Goal: Task Accomplishment & Management: Complete application form

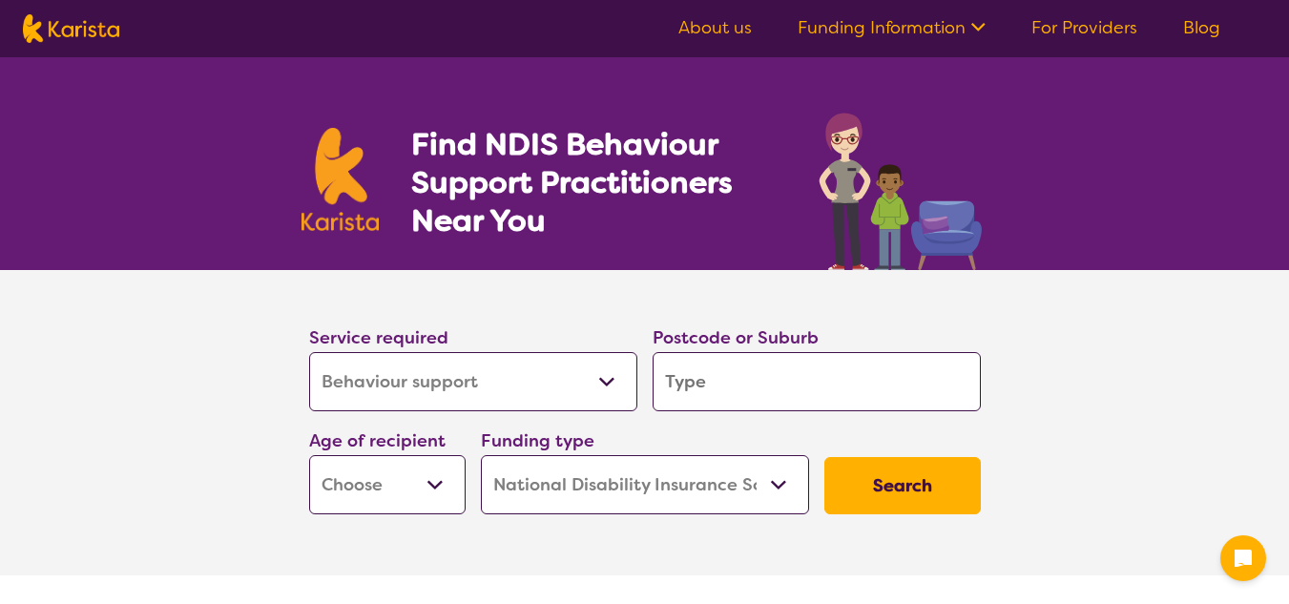
select select "Behaviour support"
select select "NDIS"
select select "Behaviour support"
select select "NDIS"
click at [733, 382] on input "search" at bounding box center [817, 381] width 328 height 59
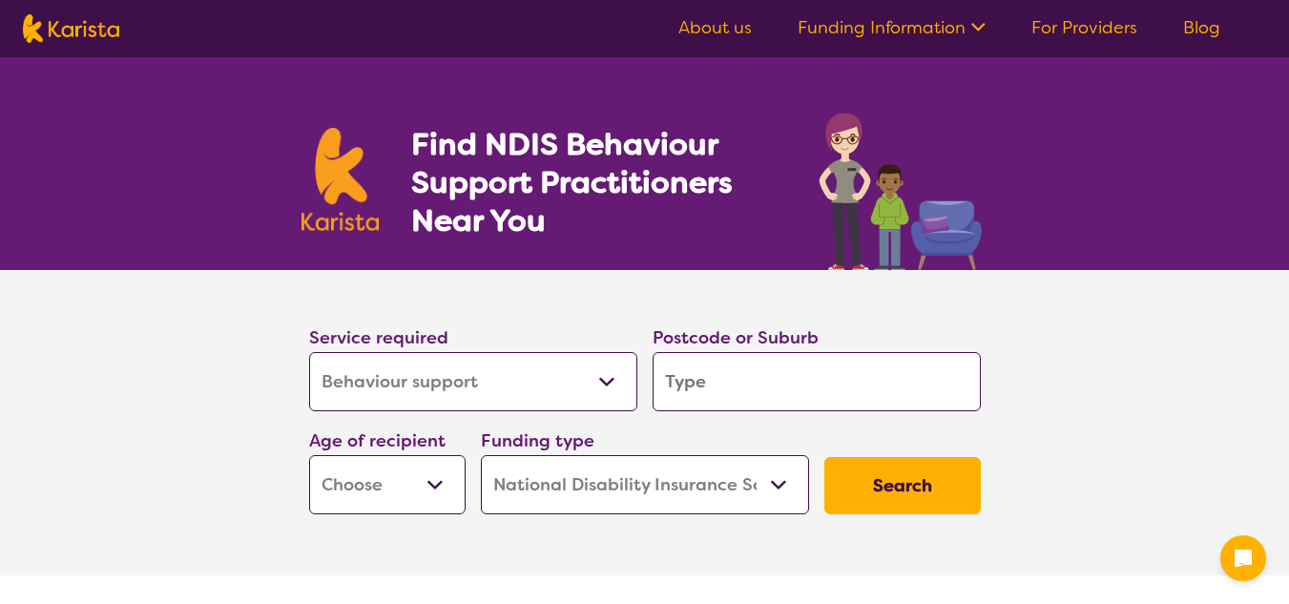
type input "3"
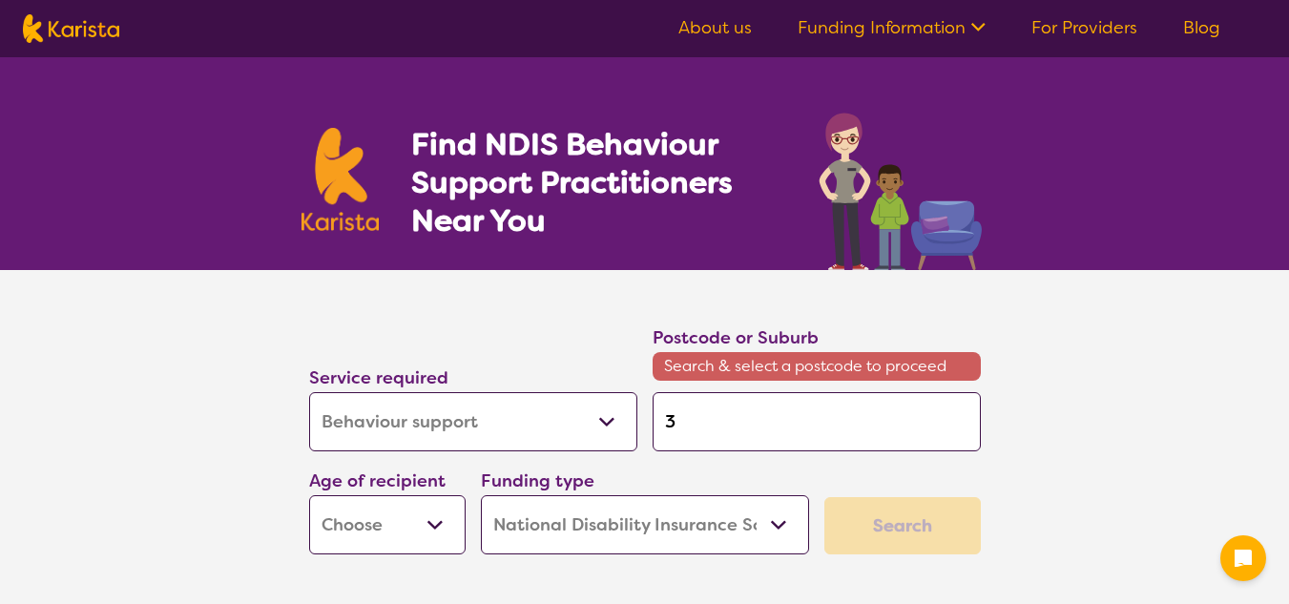
type input "30"
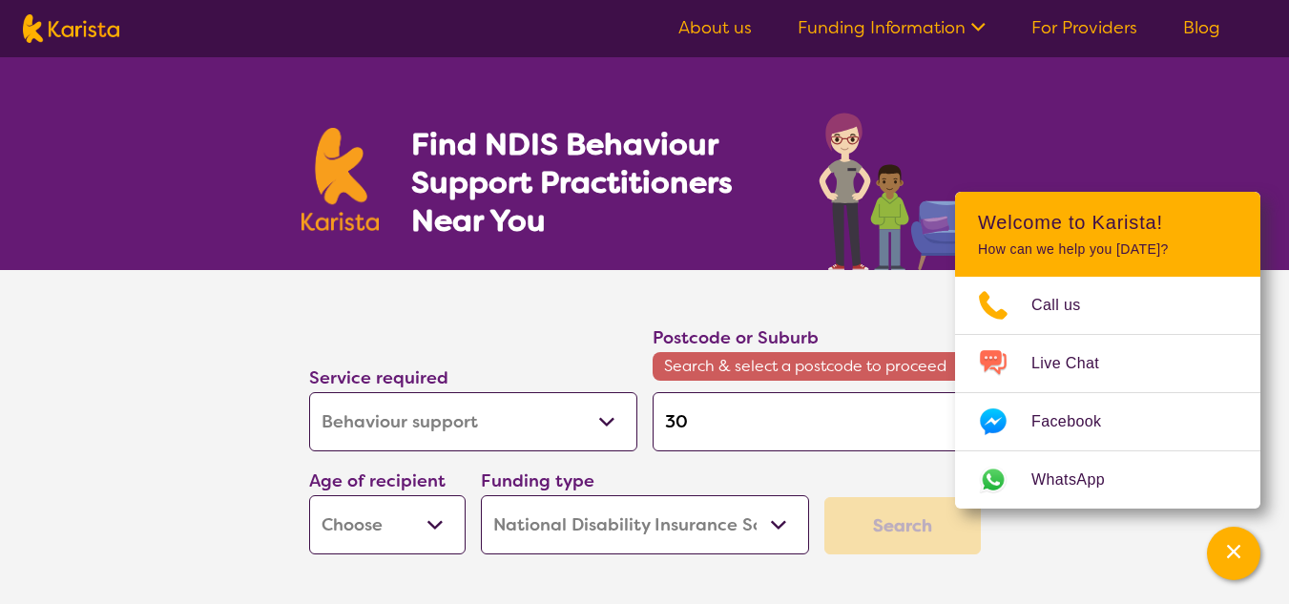
type input "302"
type input "3024"
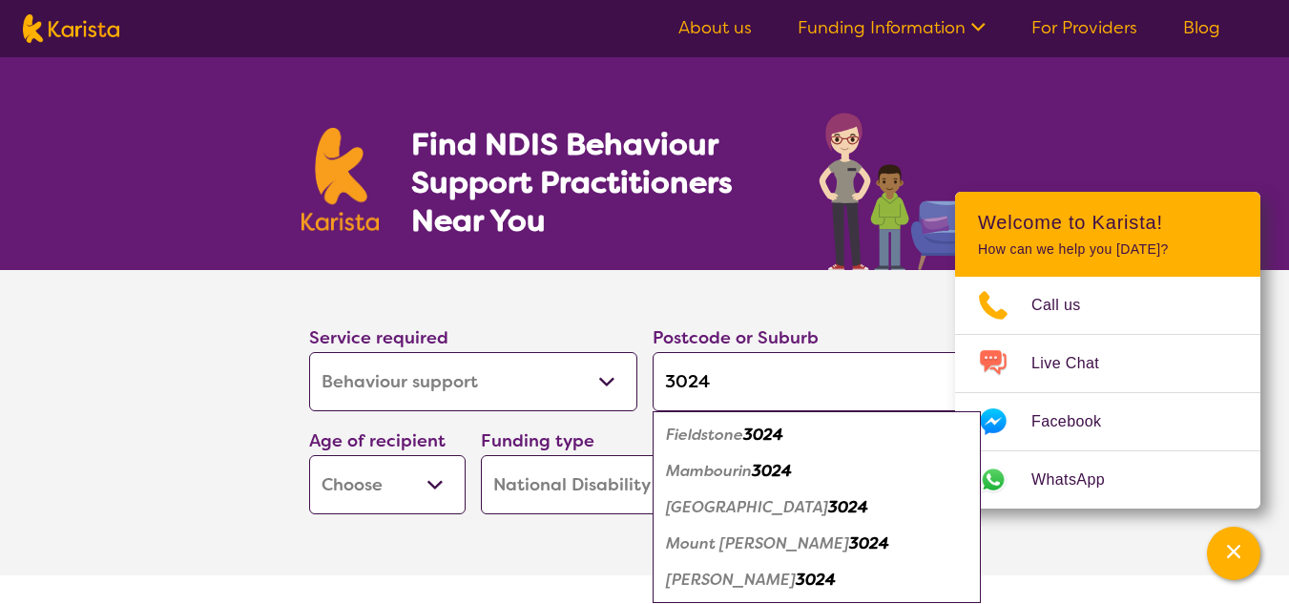
type input "3024"
click at [760, 580] on em "Wyndham Vale" at bounding box center [731, 580] width 130 height 20
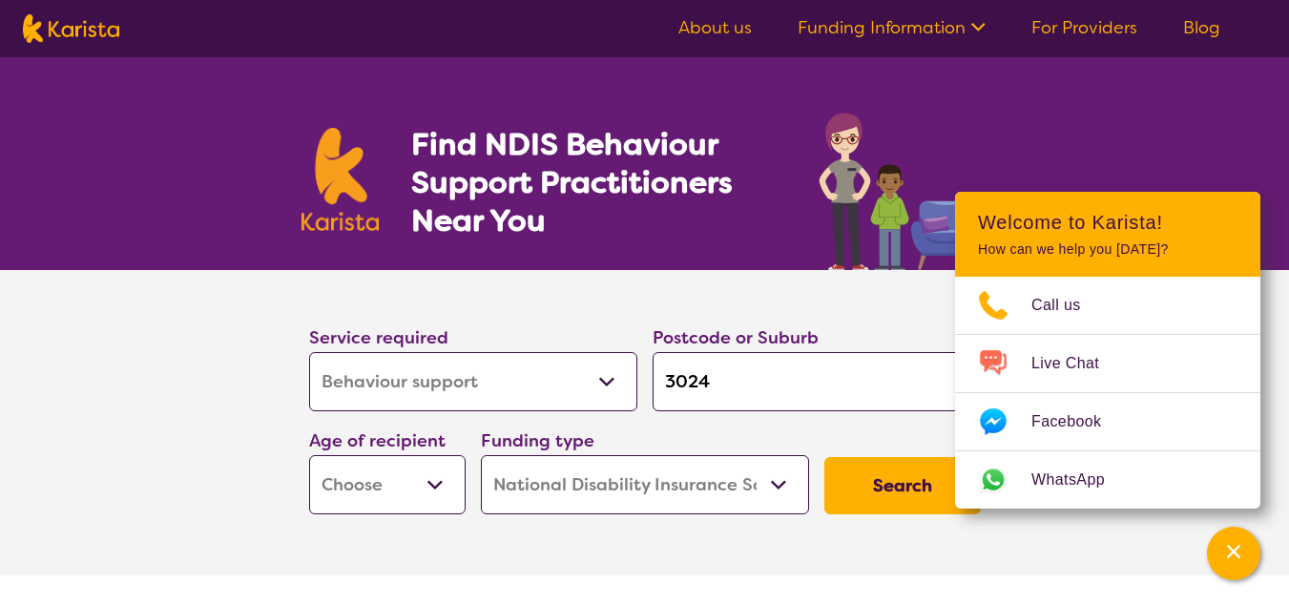
click at [417, 481] on select "Early Childhood - 0 to 9 Child - 10 to 11 Adolescent - 12 to 17 Adult - 18 to 6…" at bounding box center [387, 484] width 156 height 59
select select "AS"
click at [309, 455] on select "Early Childhood - 0 to 9 Child - 10 to 11 Adolescent - 12 to 17 Adult - 18 to 6…" at bounding box center [387, 484] width 156 height 59
select select "AS"
click at [876, 495] on button "Search" at bounding box center [902, 485] width 156 height 57
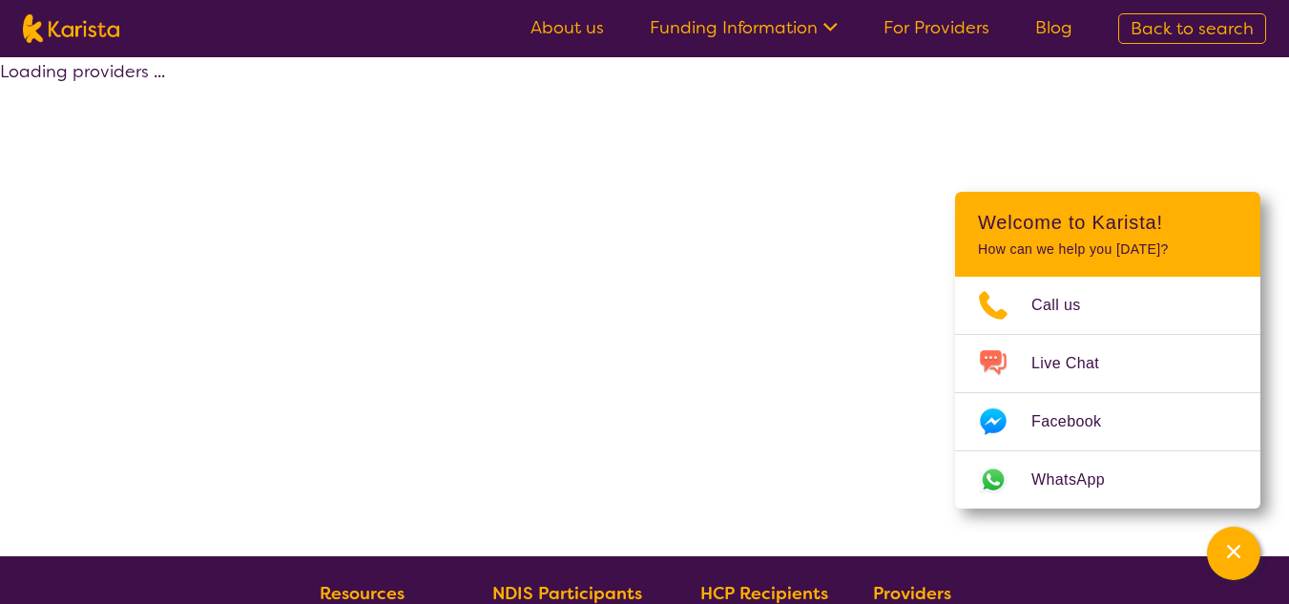
select select "by_score"
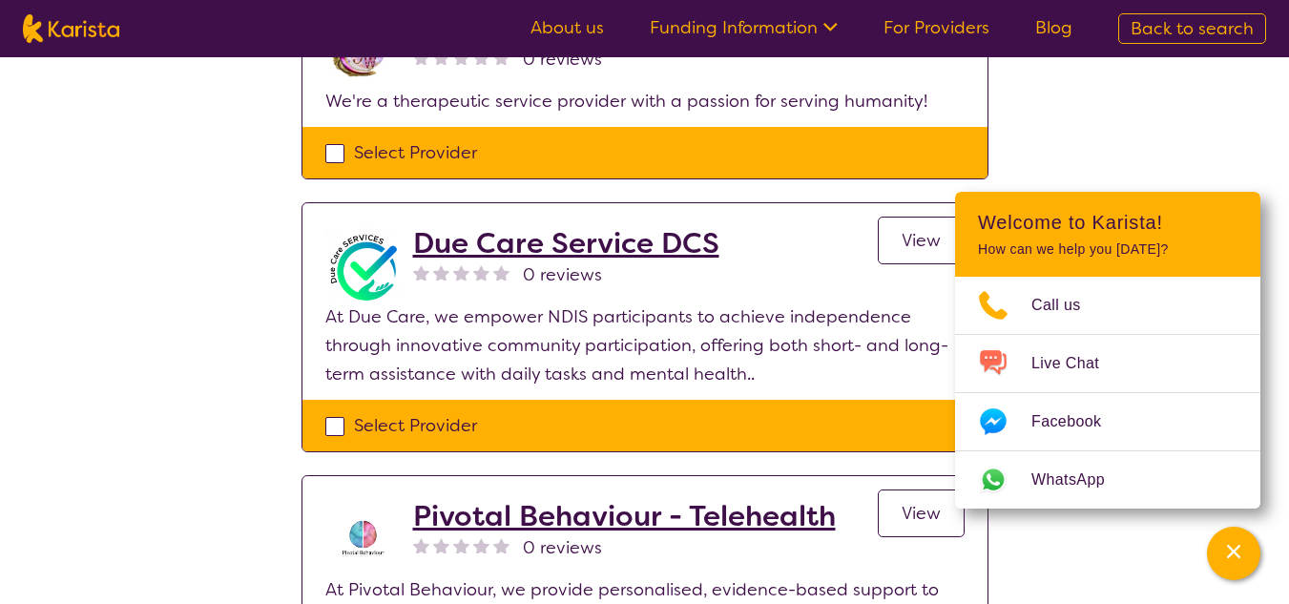
scroll to position [1336, 0]
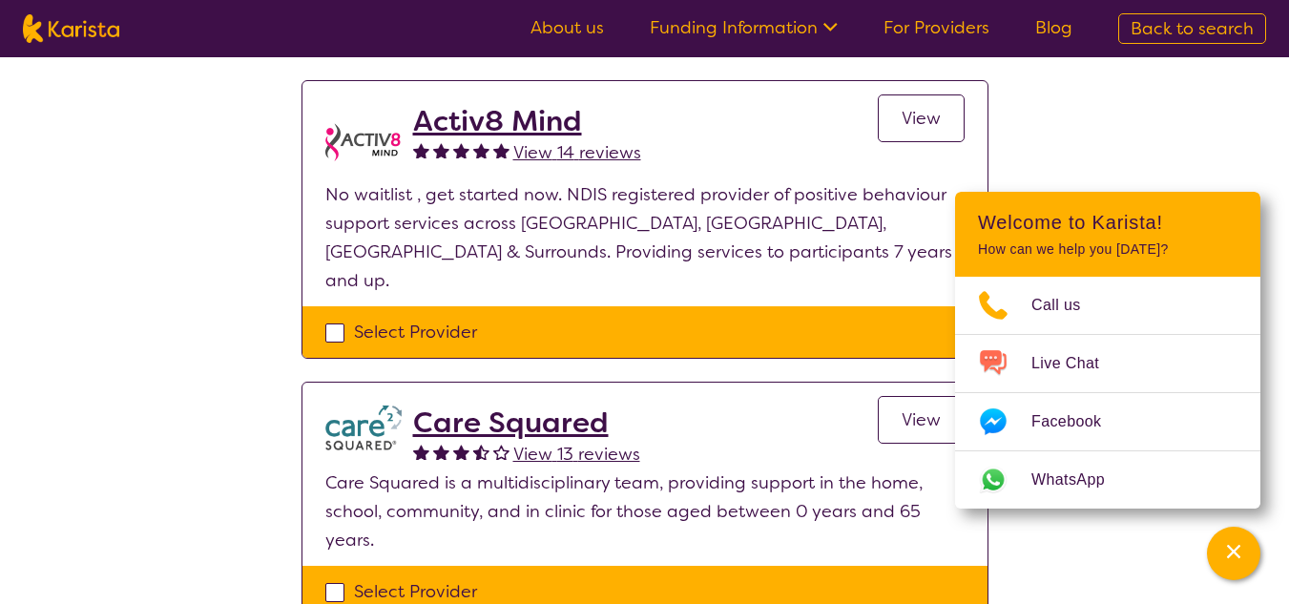
scroll to position [573, 0]
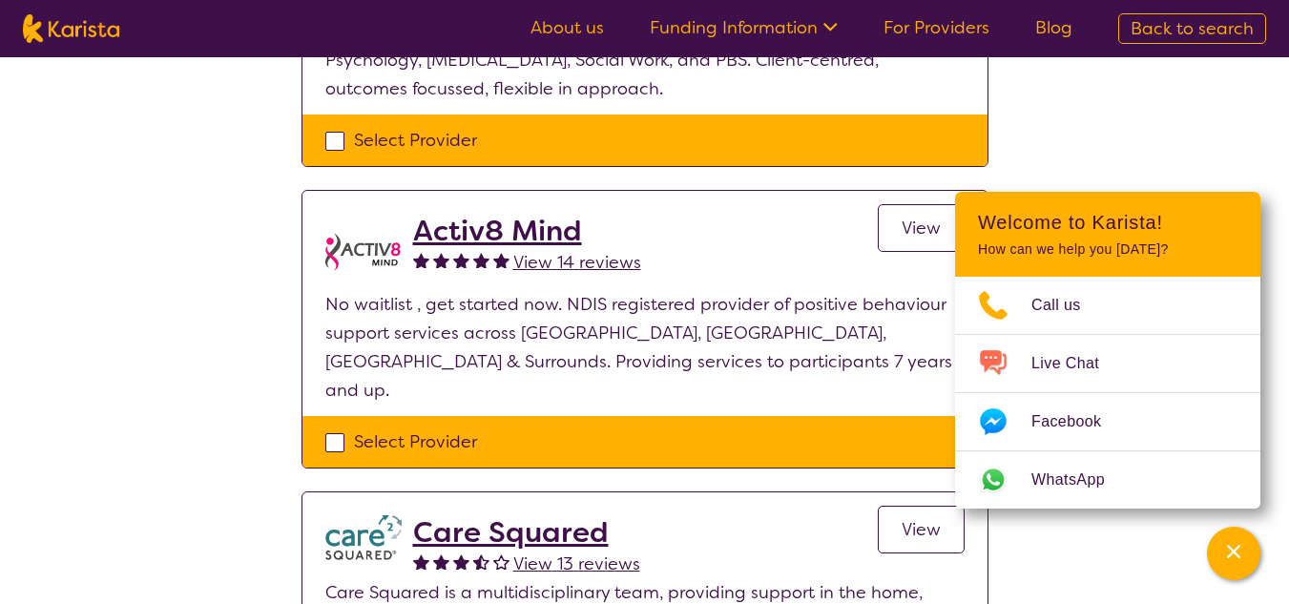
click at [525, 231] on h2 "Activ8 Mind" at bounding box center [527, 231] width 228 height 34
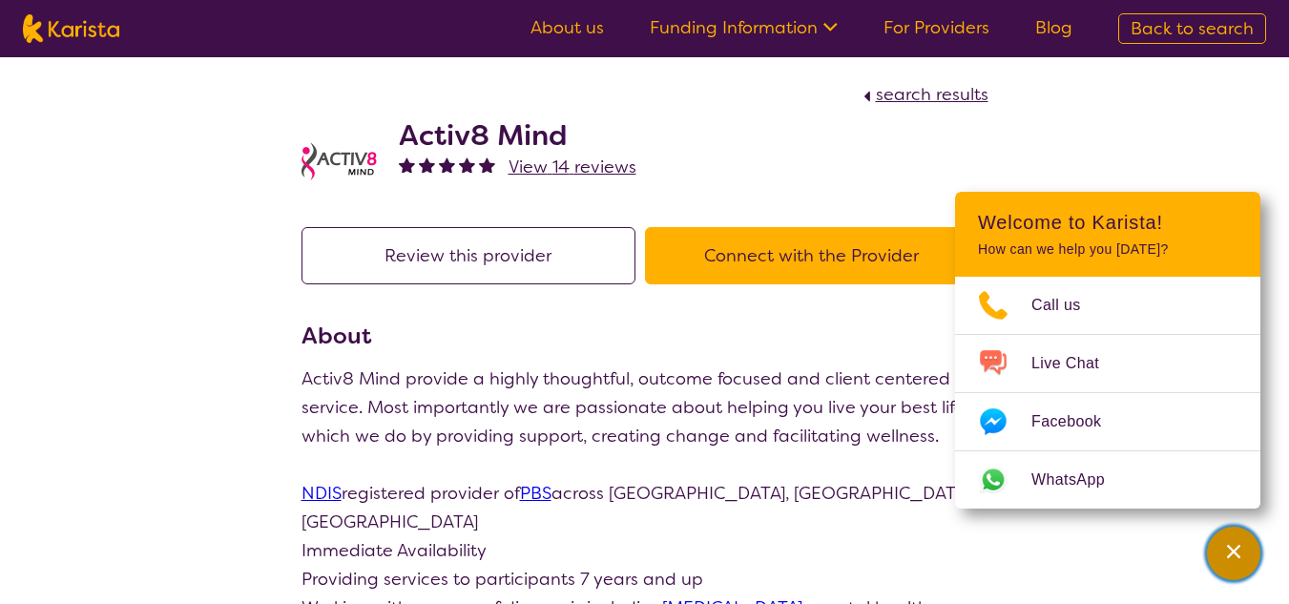
click at [1240, 552] on icon "Channel Menu" at bounding box center [1233, 551] width 19 height 19
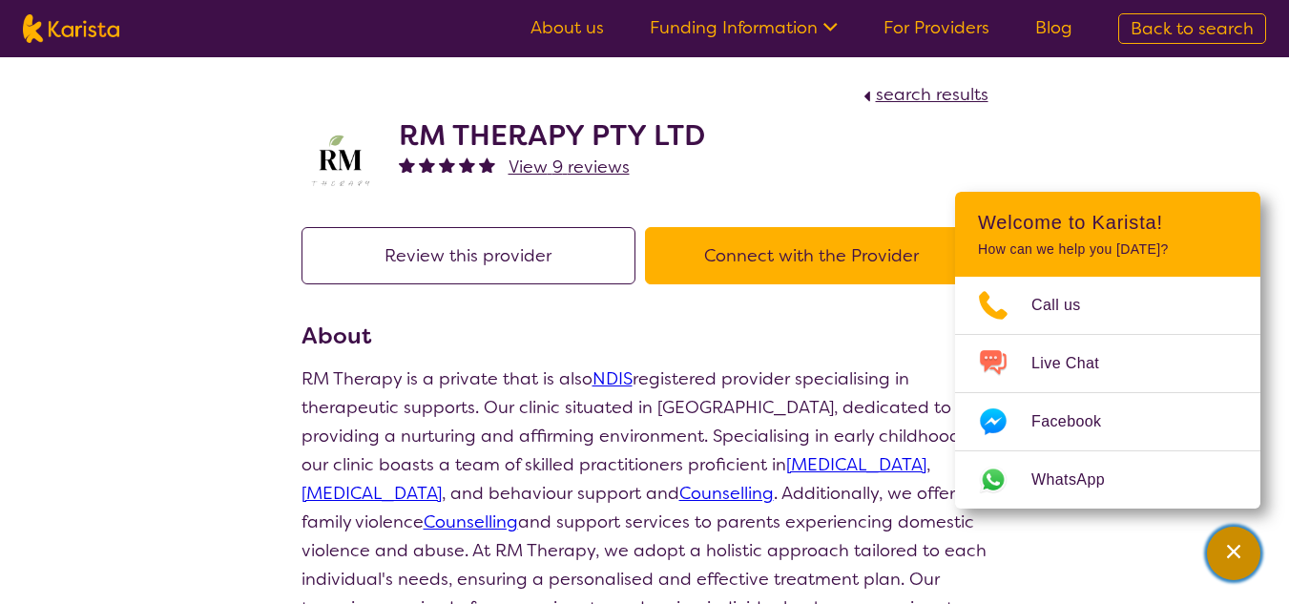
click at [1237, 566] on div "Channel Menu" at bounding box center [1234, 553] width 38 height 42
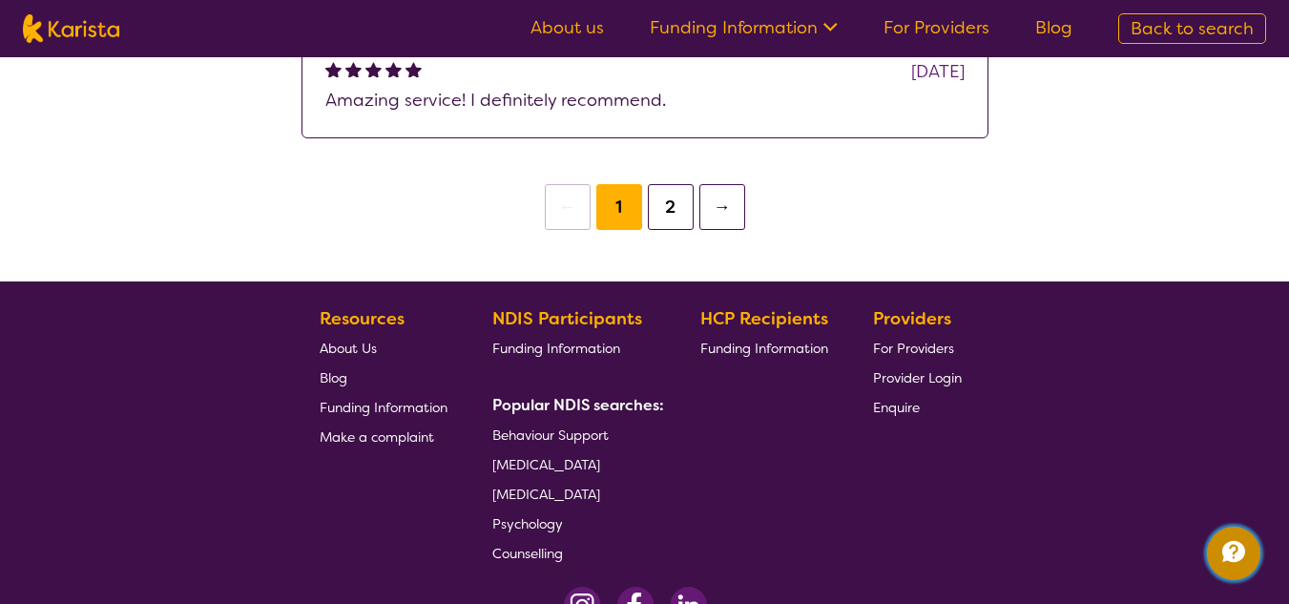
scroll to position [1908, 0]
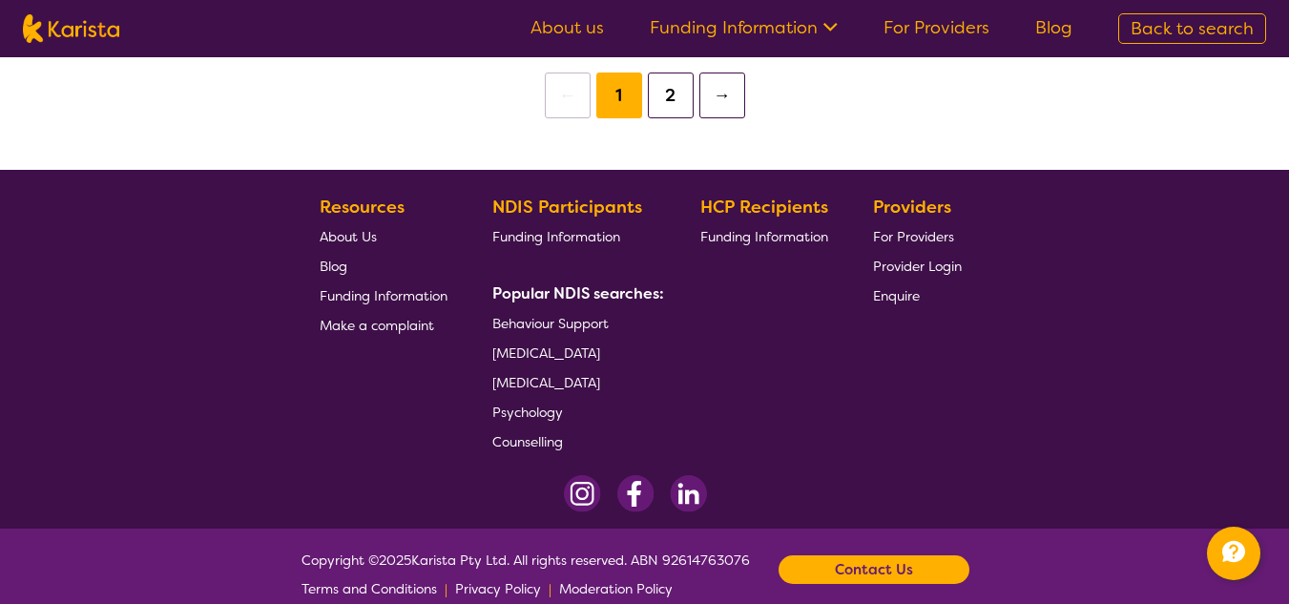
click at [578, 322] on span "Behaviour Support" at bounding box center [550, 323] width 116 height 17
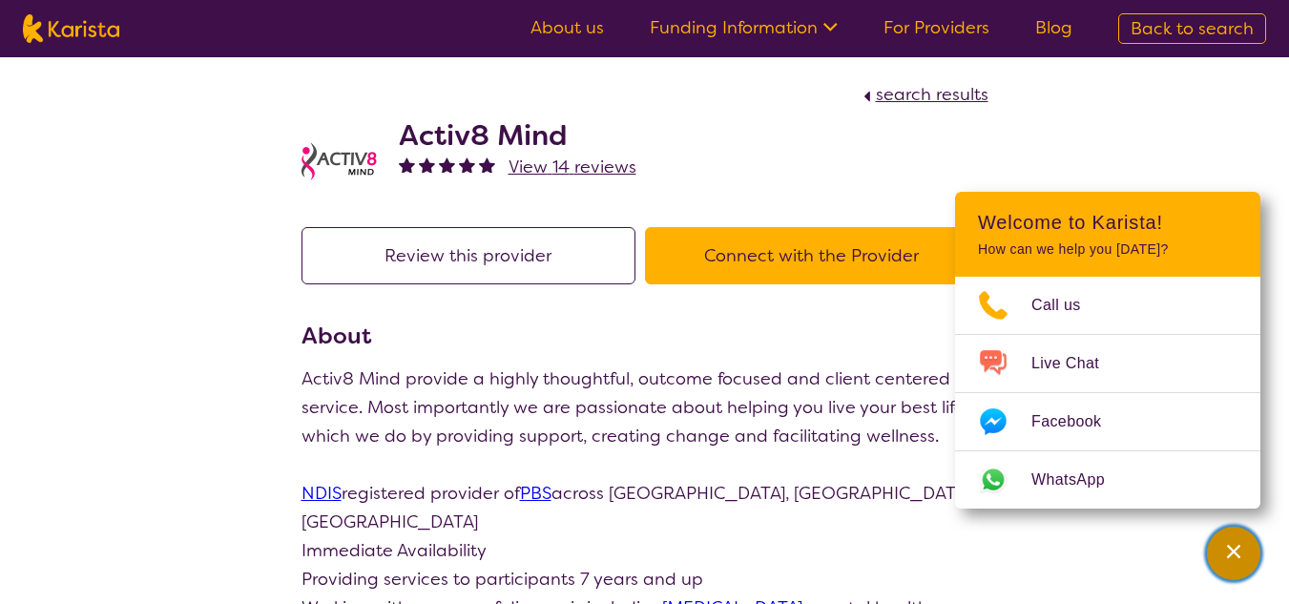
click at [1246, 544] on div "Channel Menu" at bounding box center [1234, 553] width 38 height 42
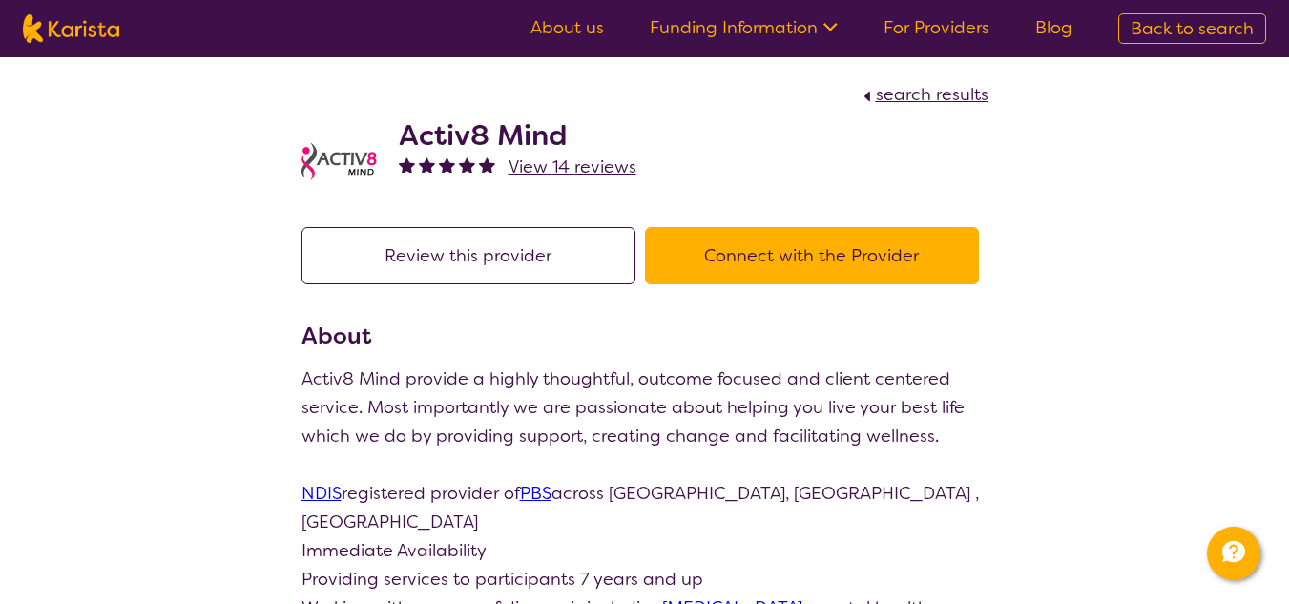
click at [773, 260] on button "Connect with the Provider" at bounding box center [812, 255] width 334 height 57
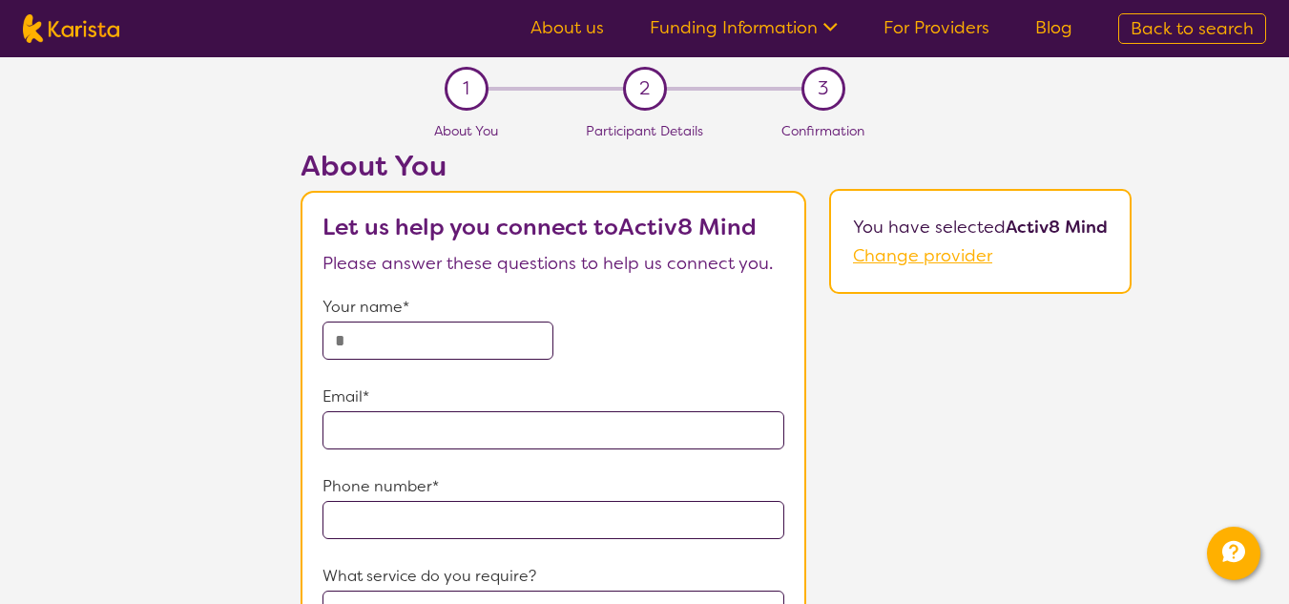
click at [456, 352] on input "text" at bounding box center [438, 341] width 231 height 38
type input "*****"
type input "**********"
click at [458, 517] on input "tel" at bounding box center [554, 520] width 462 height 38
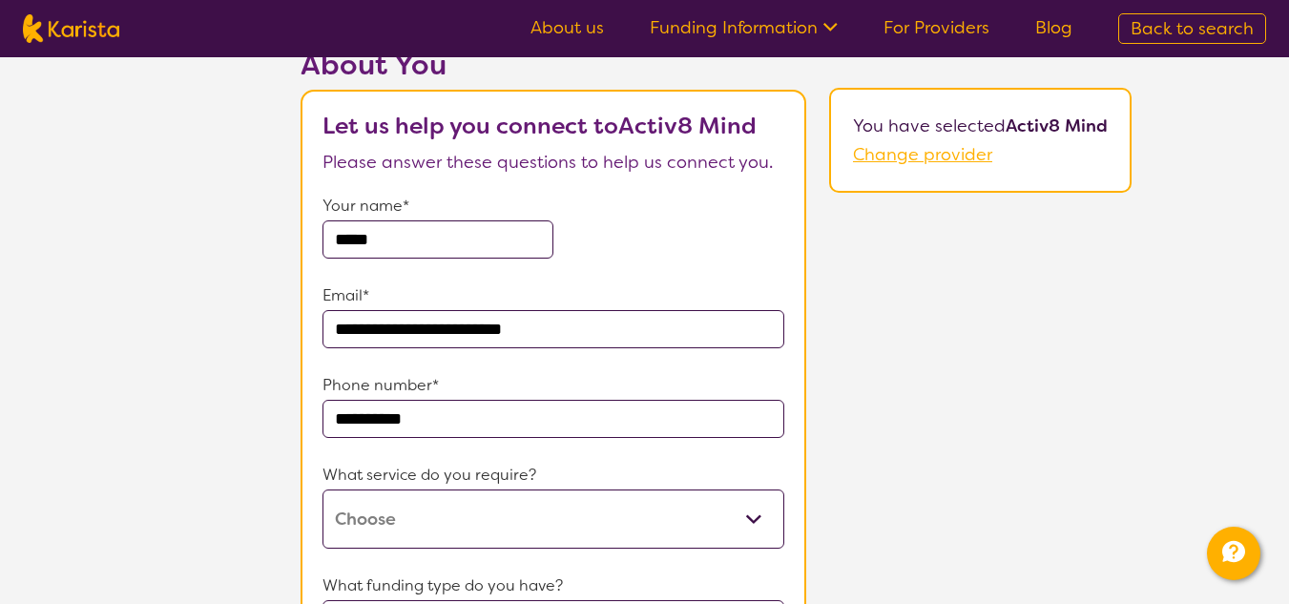
scroll to position [191, 0]
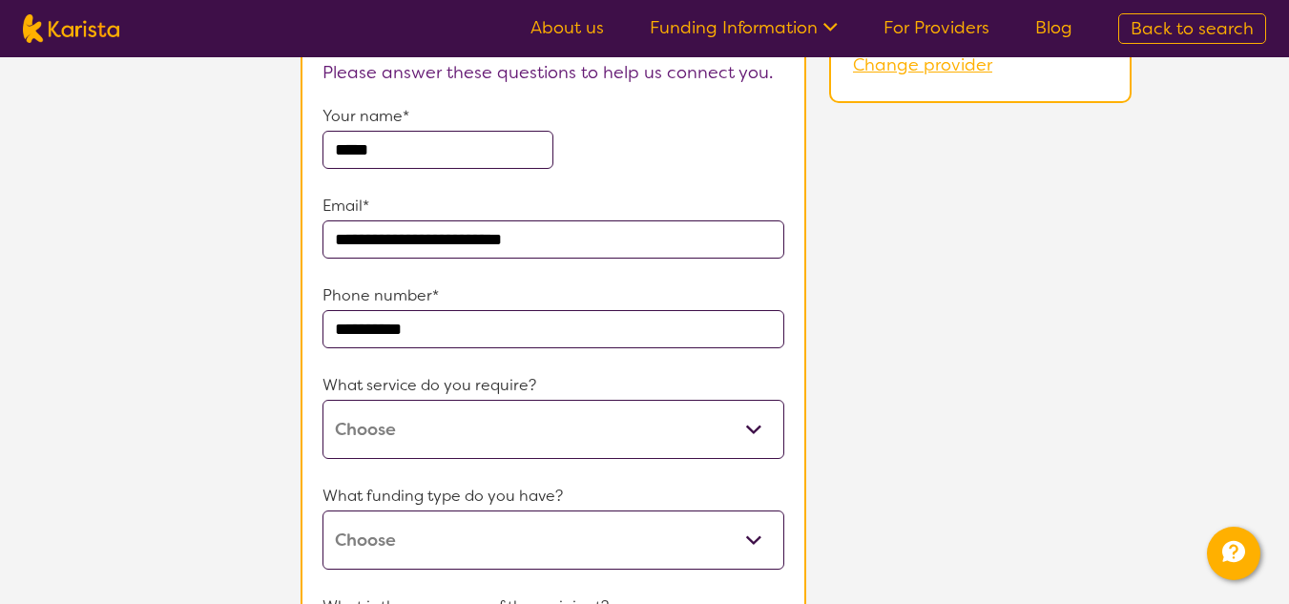
type input "**********"
click at [438, 433] on select "Behaviour support" at bounding box center [554, 429] width 462 height 59
select select "31"
click at [323, 400] on select "Behaviour support" at bounding box center [554, 429] width 462 height 59
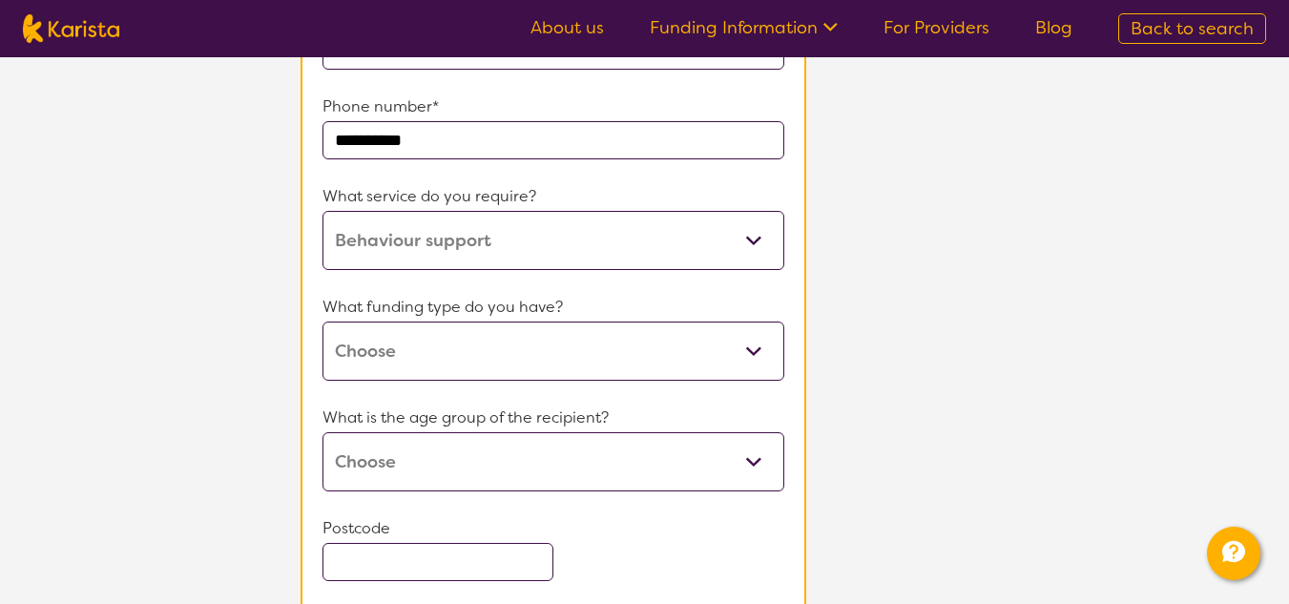
scroll to position [382, 0]
click at [487, 350] on select "Home Care Package (HCP) National Disability Insurance Scheme (NDIS) I don't know" at bounding box center [554, 349] width 462 height 59
select select "NDIS"
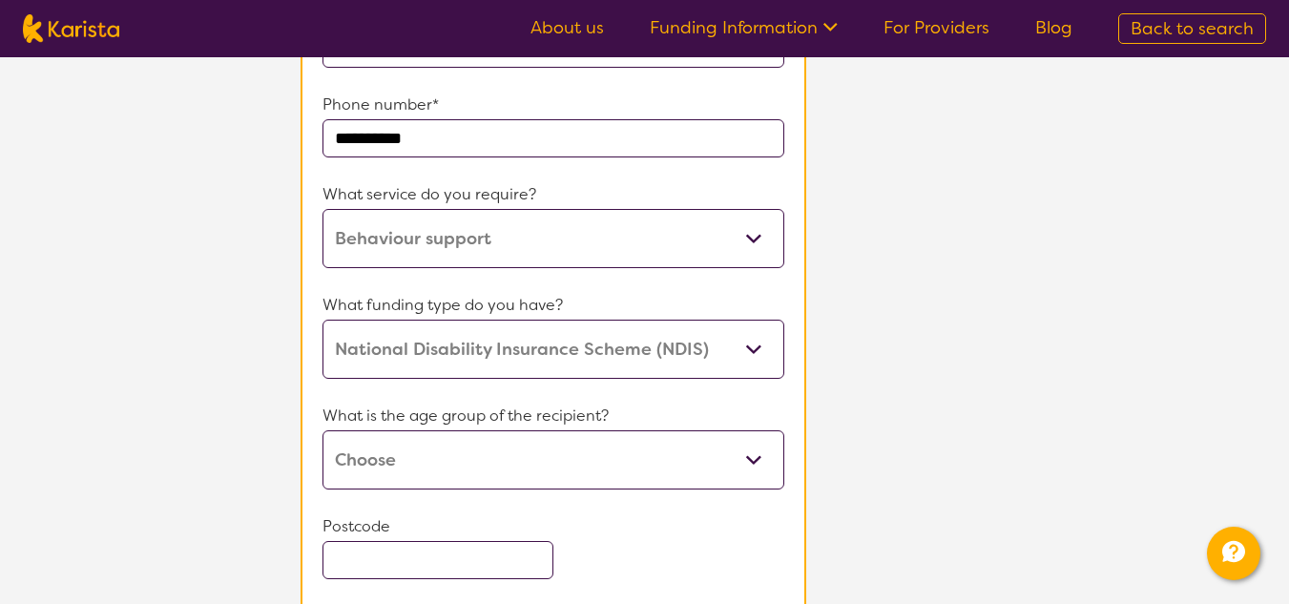
click at [323, 320] on select "Home Care Package (HCP) National Disability Insurance Scheme (NDIS) I don't know" at bounding box center [554, 349] width 462 height 59
click at [465, 457] on select "Early Childhood - 0 to 9 Child - 10 to 11 Adolescent - 12 to 17 Adult - 18 to 6…" at bounding box center [554, 459] width 462 height 59
select select "AS"
click at [323, 430] on select "Early Childhood - 0 to 9 Child - 10 to 11 Adolescent - 12 to 17 Adult - 18 to 6…" at bounding box center [554, 459] width 462 height 59
click at [454, 566] on input "text" at bounding box center [438, 560] width 231 height 38
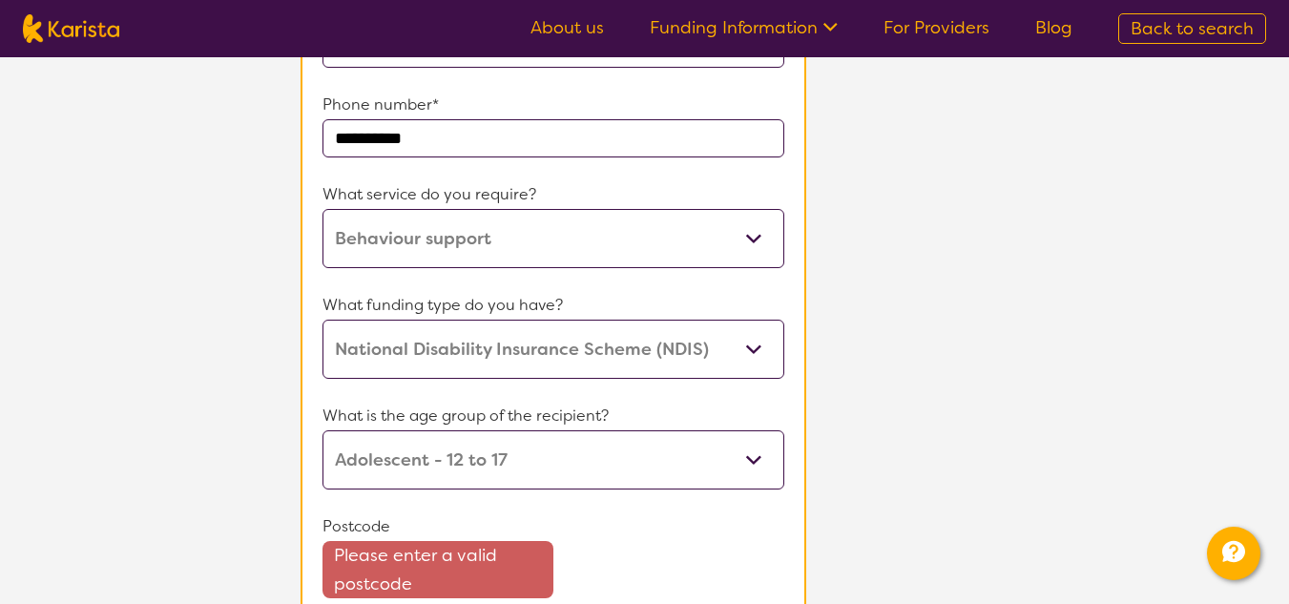
scroll to position [419, 0]
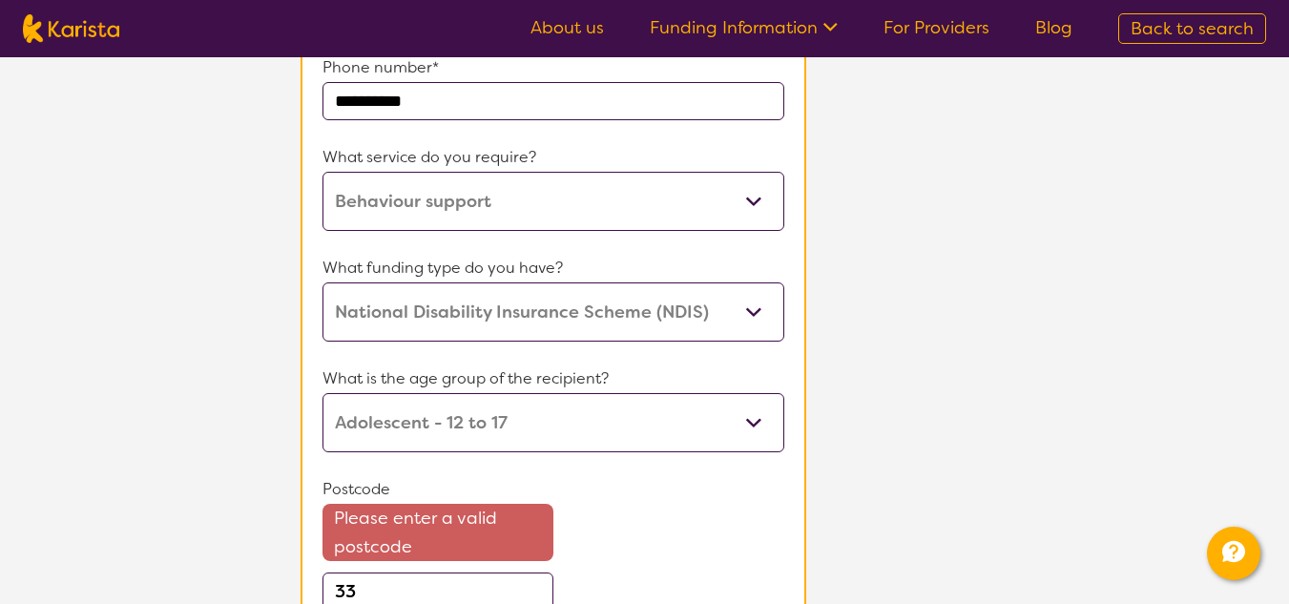
type input "3"
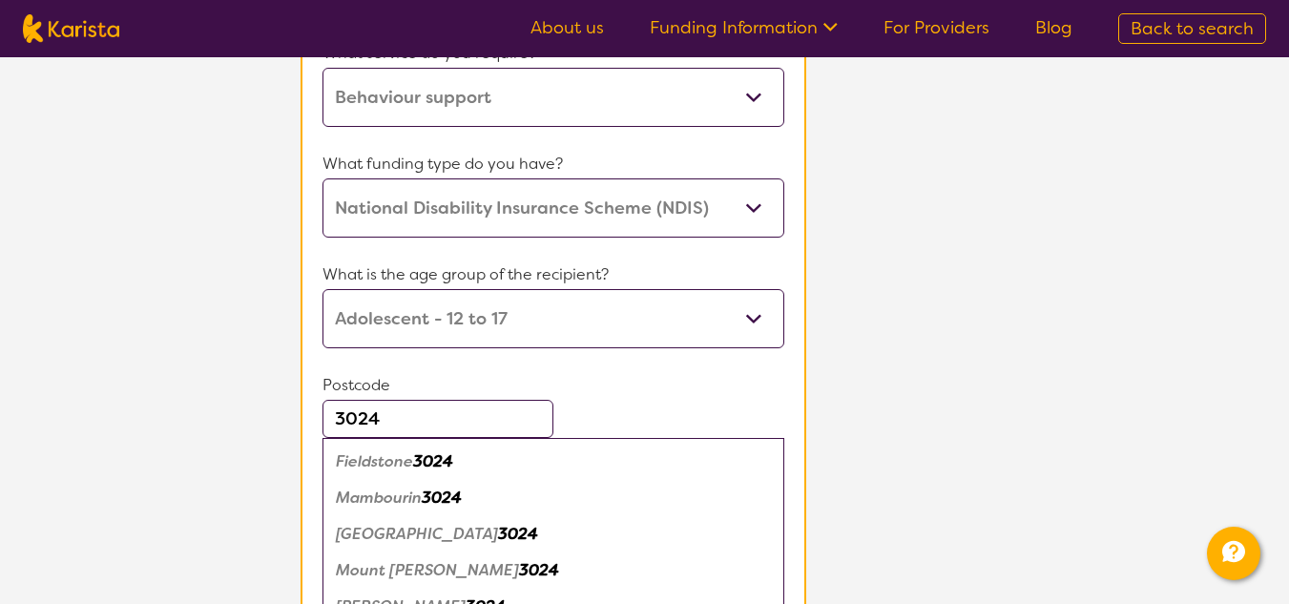
scroll to position [705, 0]
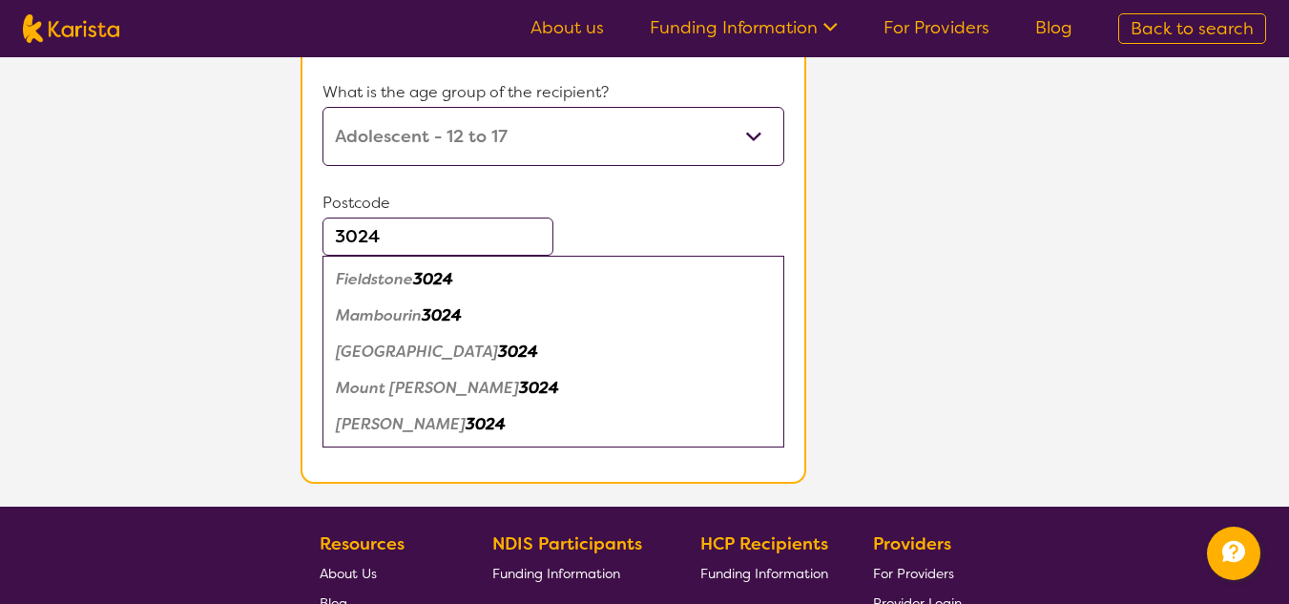
type input "3024"
click at [440, 430] on em "Wyndham Vale" at bounding box center [401, 424] width 130 height 20
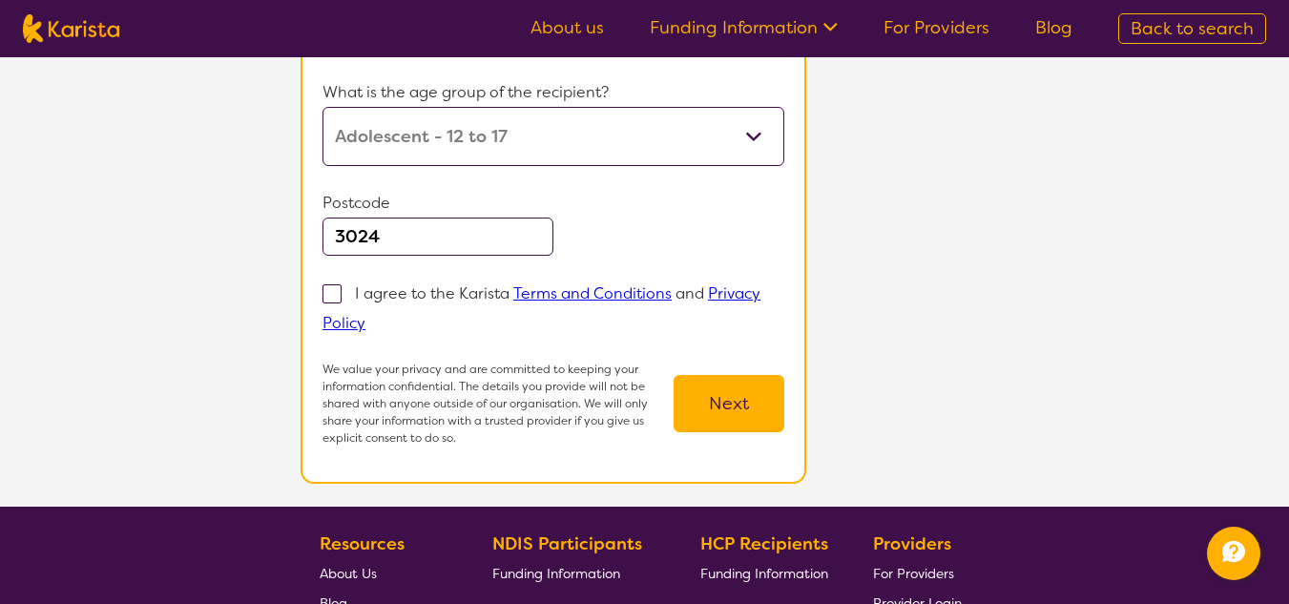
click at [715, 403] on button "Next" at bounding box center [729, 403] width 111 height 57
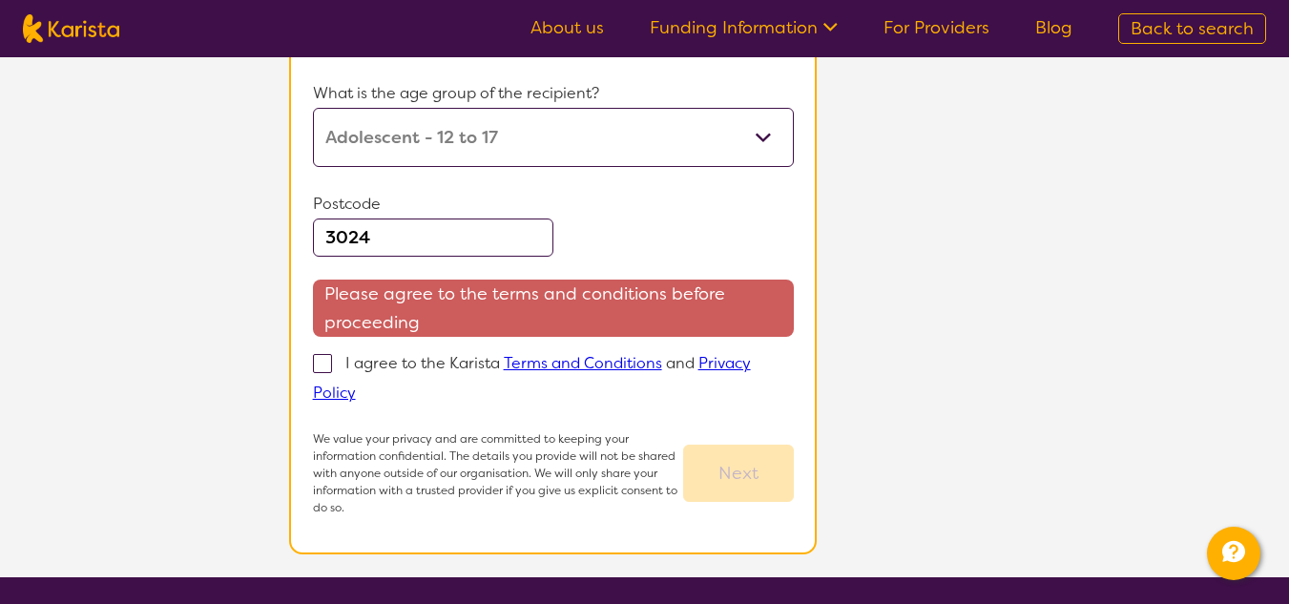
scroll to position [706, 0]
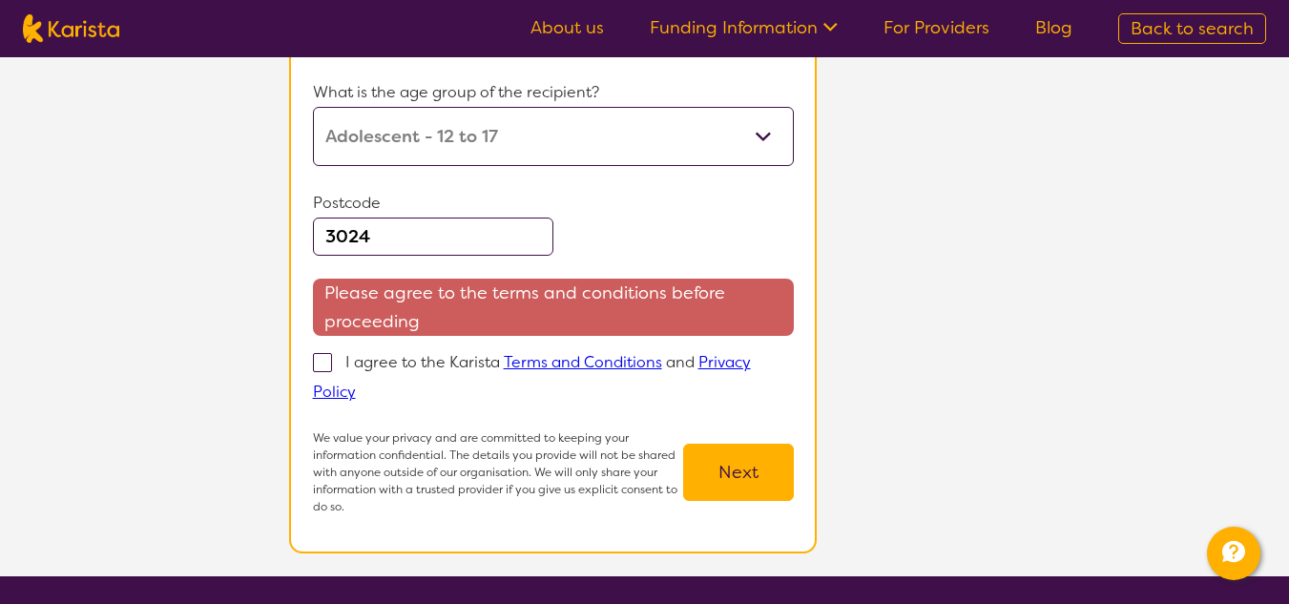
click at [326, 363] on span at bounding box center [322, 362] width 19 height 19
click at [356, 385] on input "I agree to the Karista Terms and Conditions and Privacy Policy" at bounding box center [362, 391] width 12 height 12
checkbox input "true"
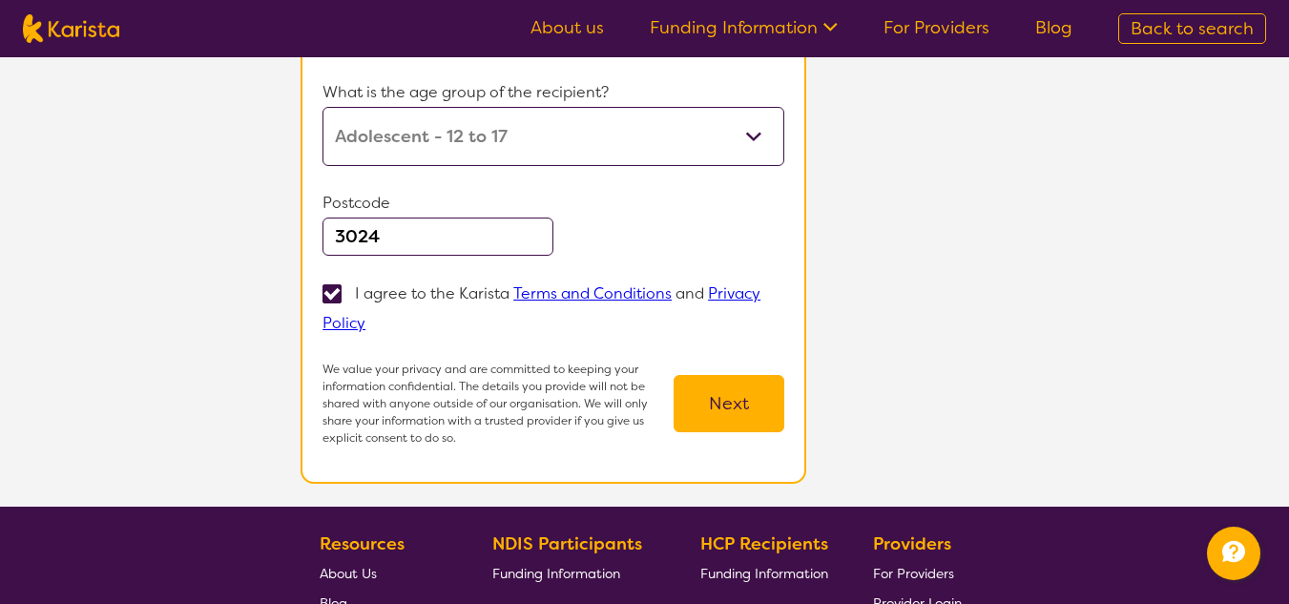
click at [716, 406] on button "Next" at bounding box center [729, 403] width 111 height 57
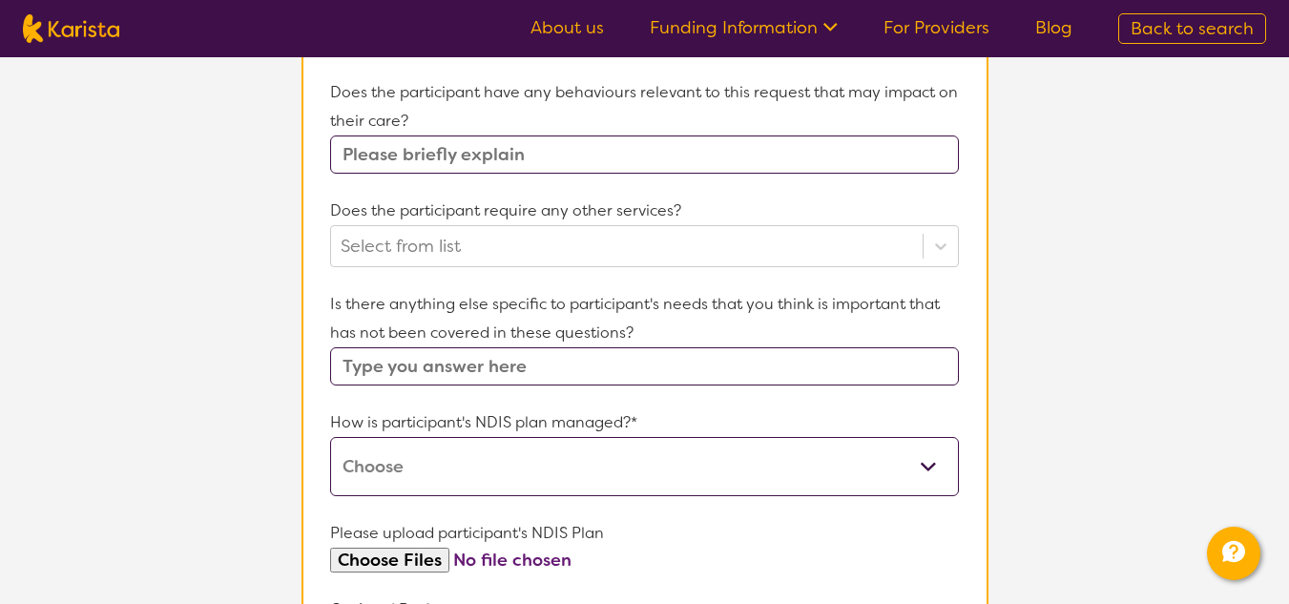
scroll to position [1145, 0]
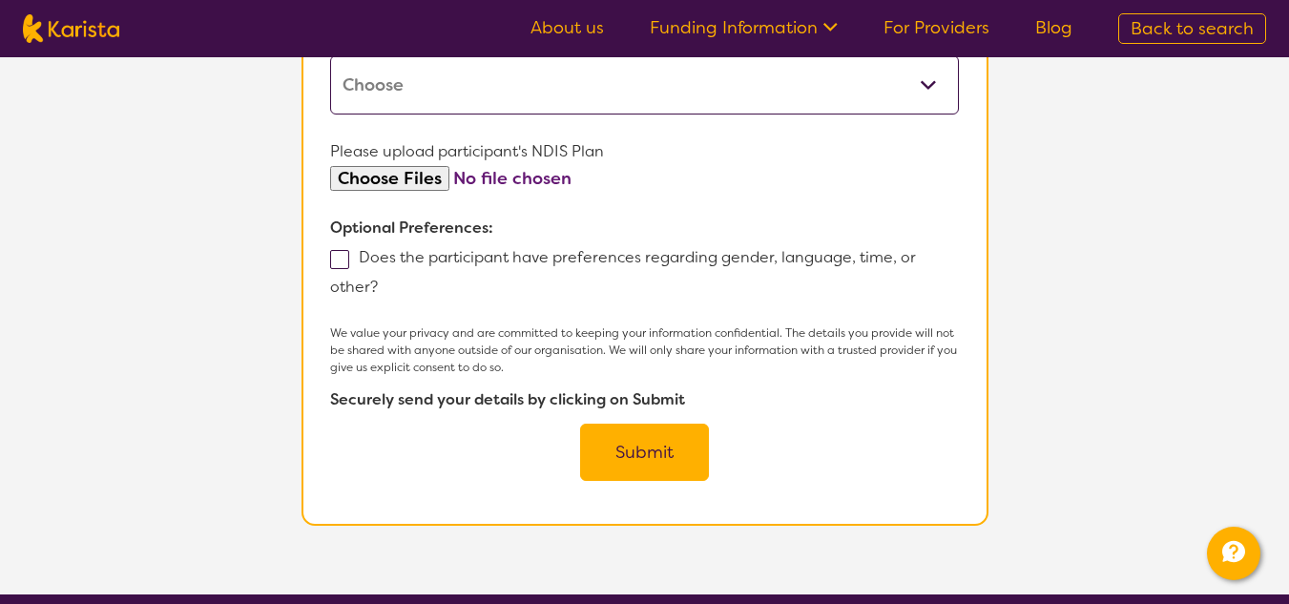
click at [341, 264] on span at bounding box center [339, 259] width 19 height 19
click at [378, 280] on input "Does the participant have preferences regarding gender, language, time, or othe…" at bounding box center [384, 286] width 12 height 12
checkbox input "true"
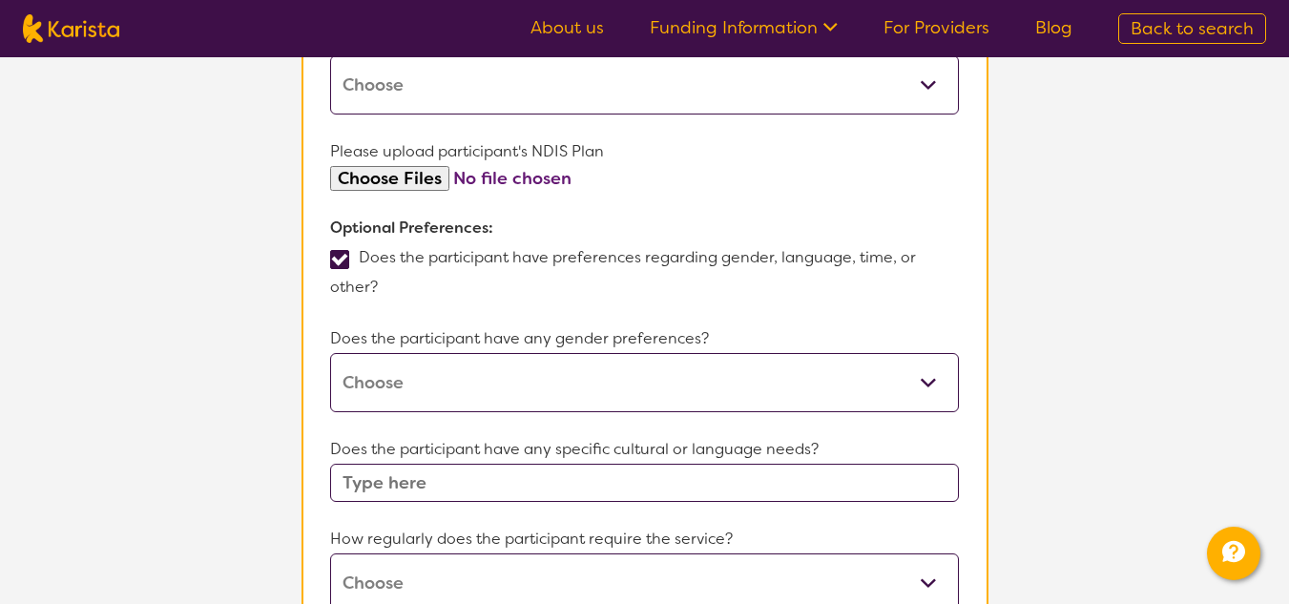
click at [528, 385] on select "Male Female Other No Preference" at bounding box center [644, 382] width 628 height 59
select select "Male"
click at [330, 353] on select "Male Female Other No Preference" at bounding box center [644, 382] width 628 height 59
click at [546, 483] on input "text" at bounding box center [644, 483] width 628 height 38
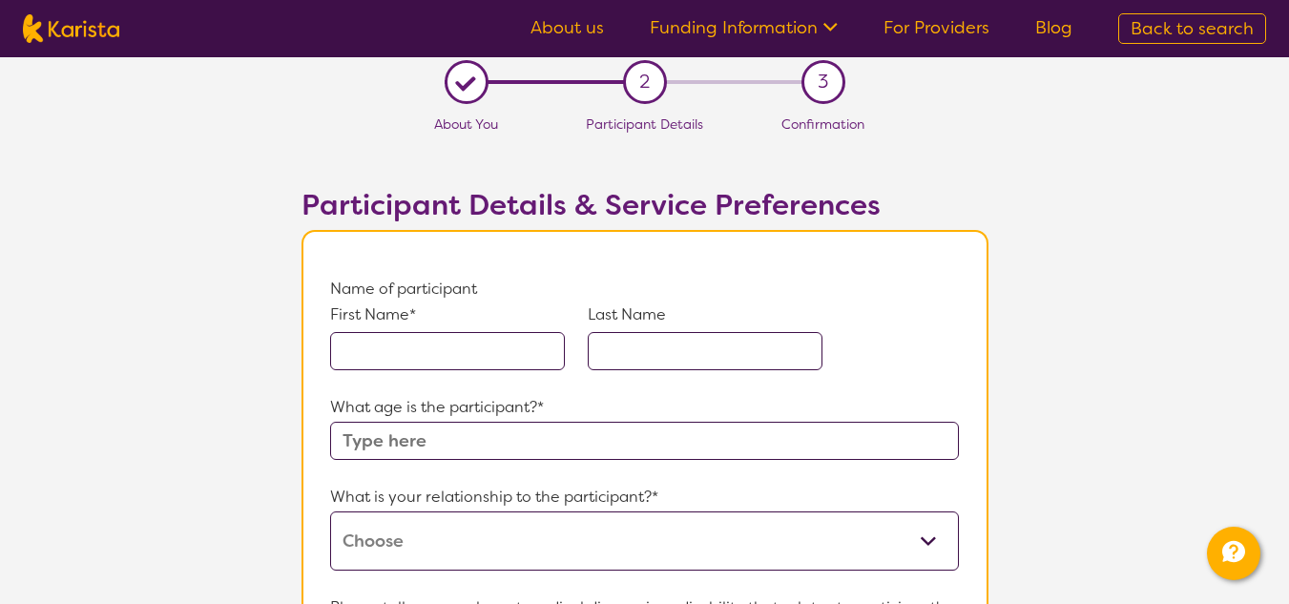
scroll to position [0, 0]
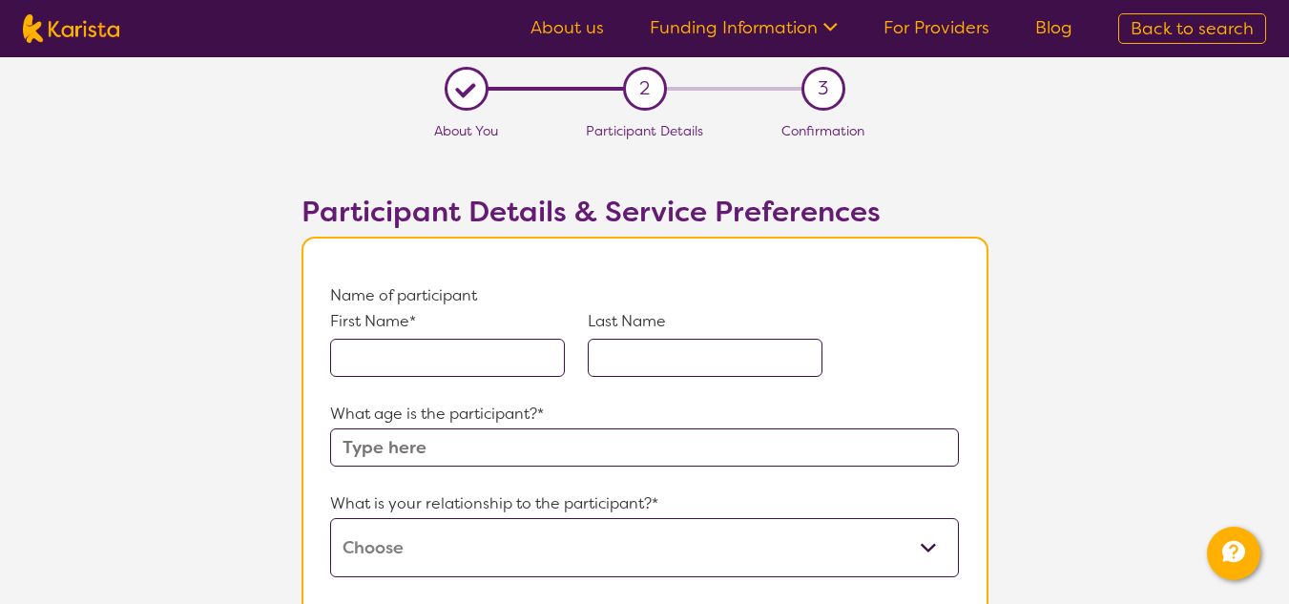
click at [410, 355] on input "text" at bounding box center [447, 358] width 235 height 38
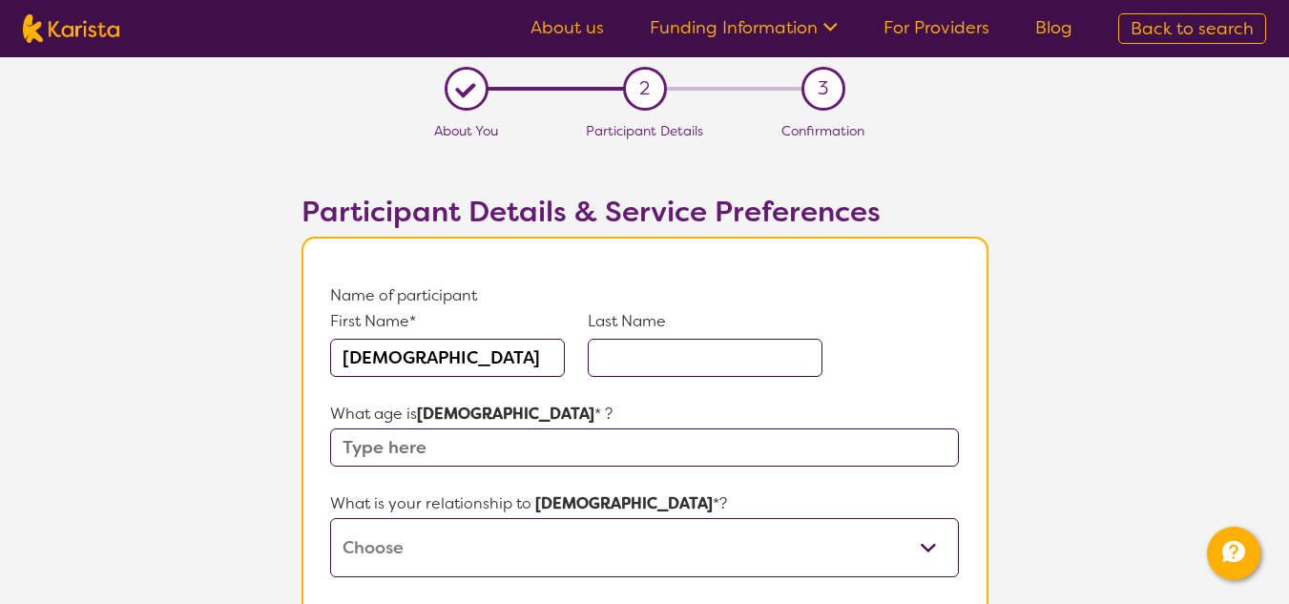
type input "Christian"
type input "Radanov"
click at [440, 456] on input "text" at bounding box center [644, 447] width 628 height 38
type input "almost 16"
click at [603, 532] on select "This request is for myself I am their parent I am their child I am their spouse…" at bounding box center [644, 547] width 628 height 59
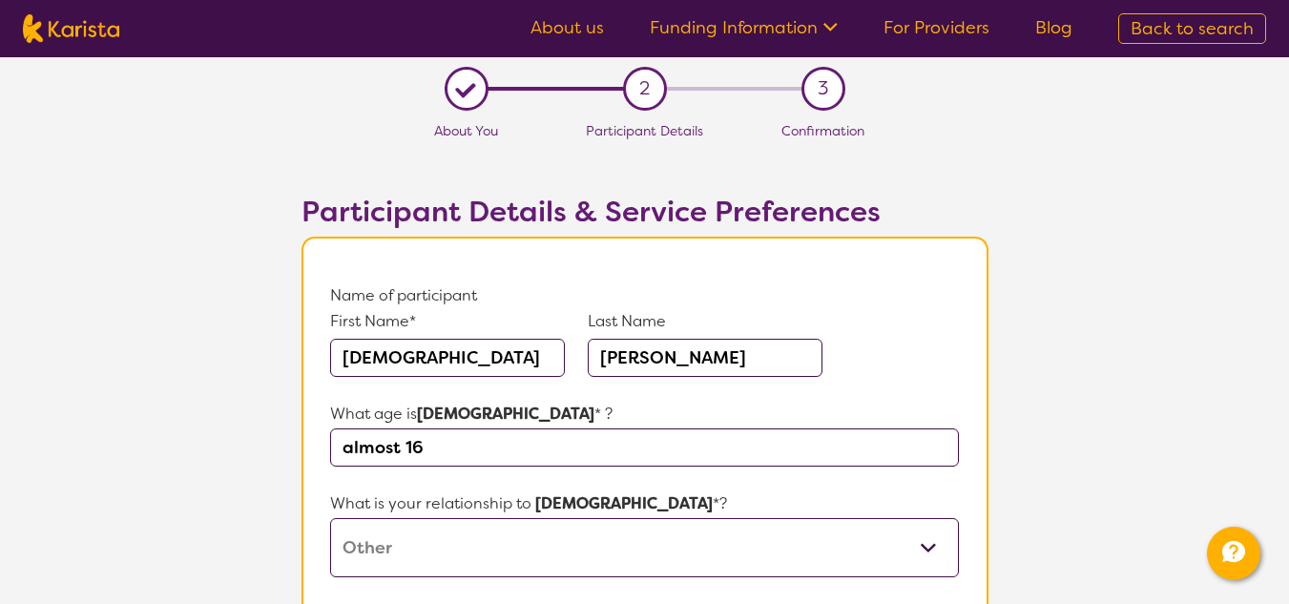
click at [330, 518] on select "This request is for myself I am their parent I am their child I am their spouse…" at bounding box center [644, 547] width 628 height 59
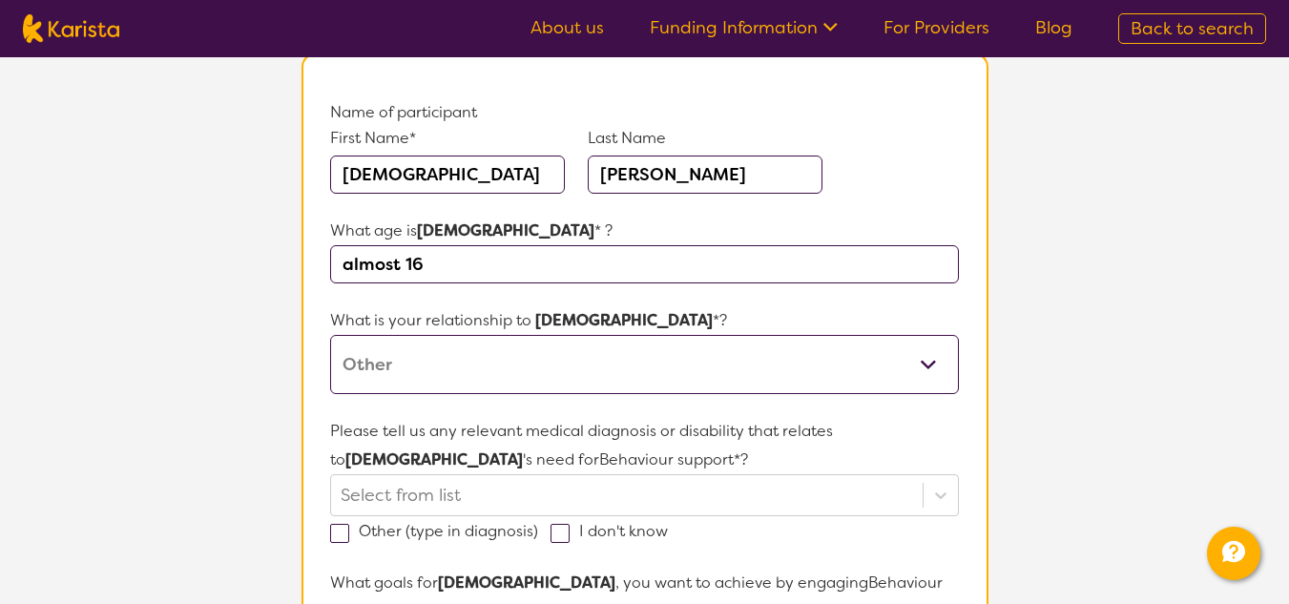
scroll to position [191, 0]
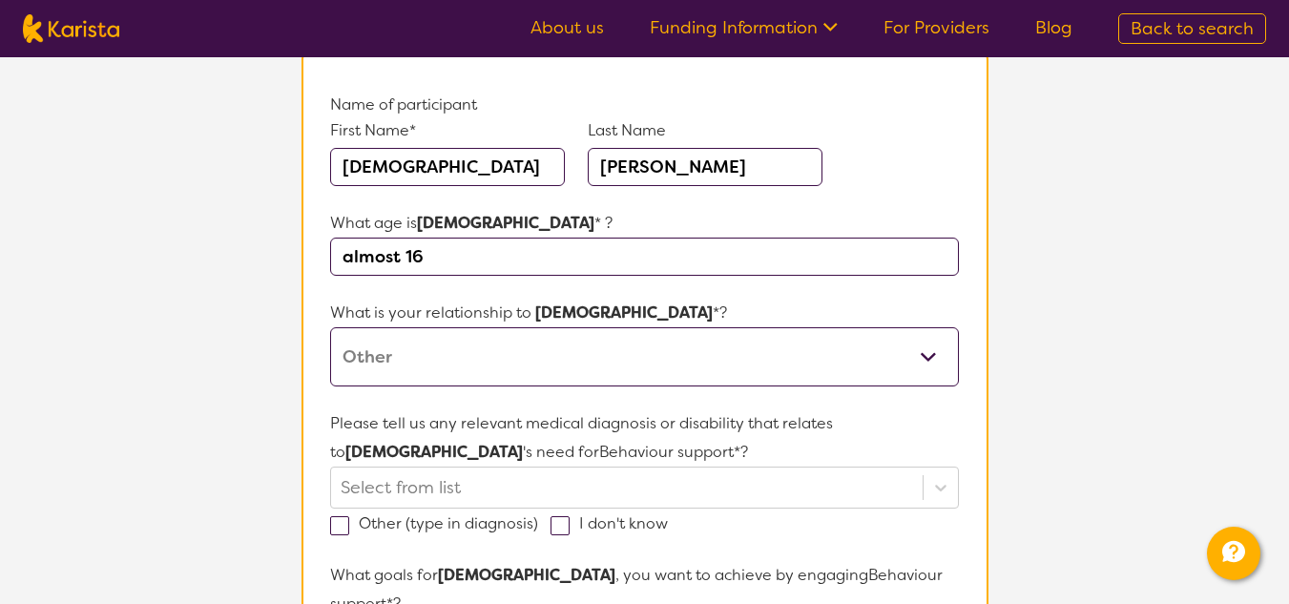
drag, startPoint x: 483, startPoint y: 371, endPoint x: 492, endPoint y: 377, distance: 11.1
click at [484, 374] on select "This request is for myself I am their parent I am their child I am their spouse…" at bounding box center [644, 356] width 628 height 59
select select "I am their parent"
click at [330, 327] on select "This request is for myself I am their parent I am their child I am their spouse…" at bounding box center [644, 356] width 628 height 59
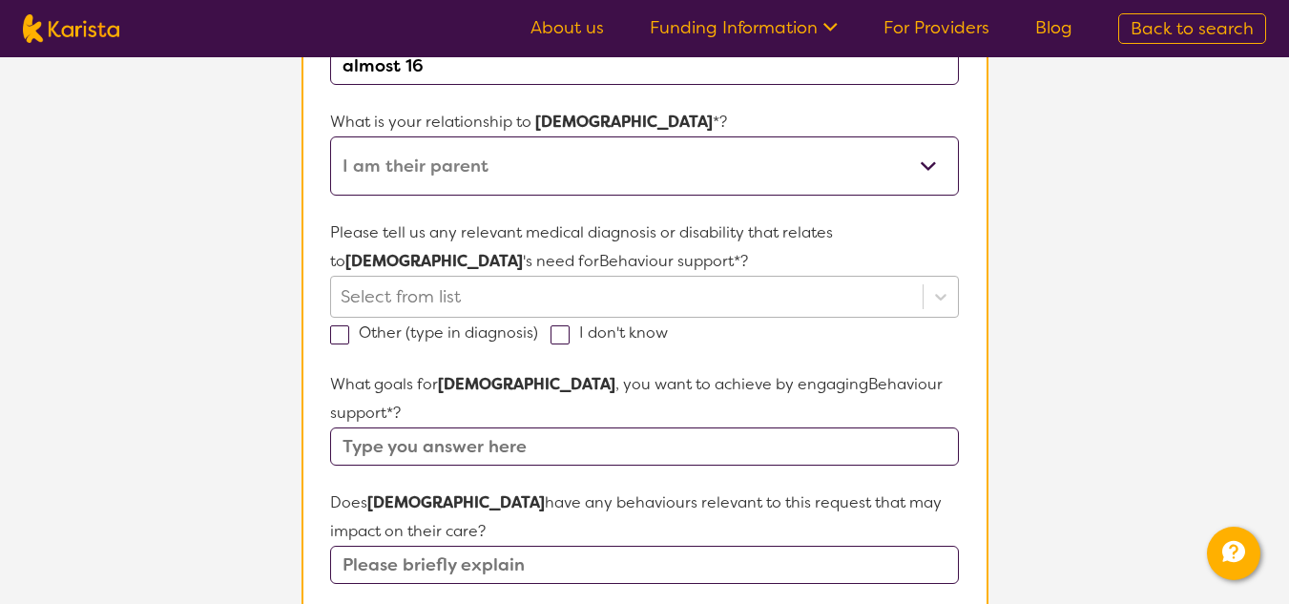
click at [486, 289] on div at bounding box center [627, 297] width 572 height 32
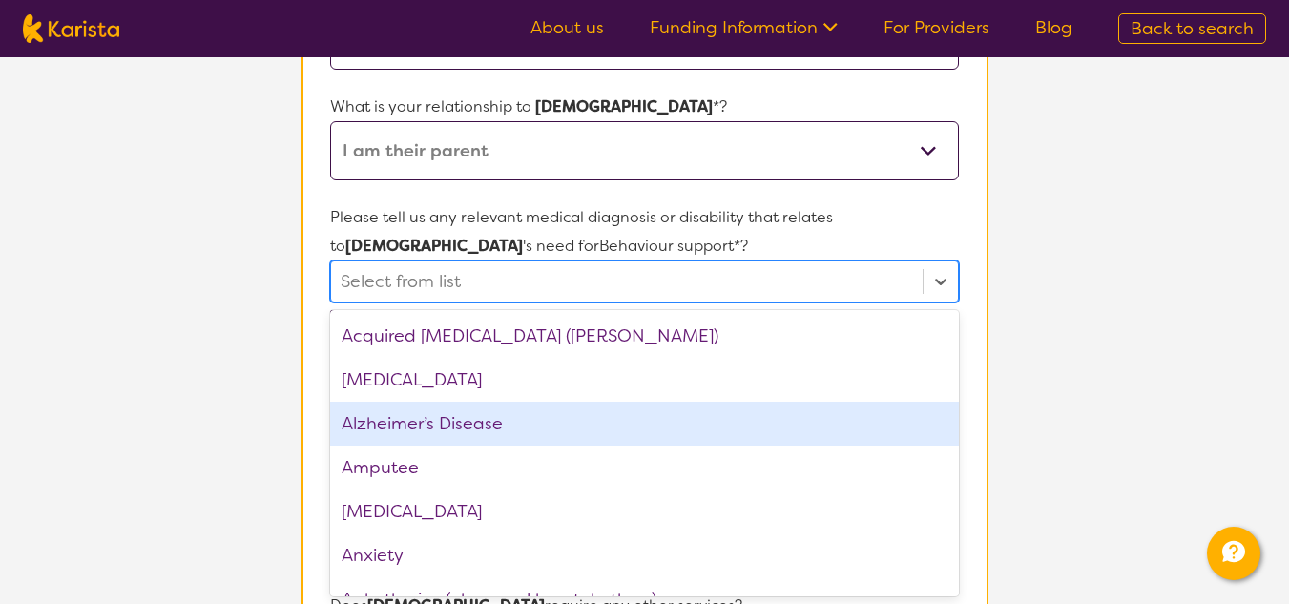
scroll to position [191, 0]
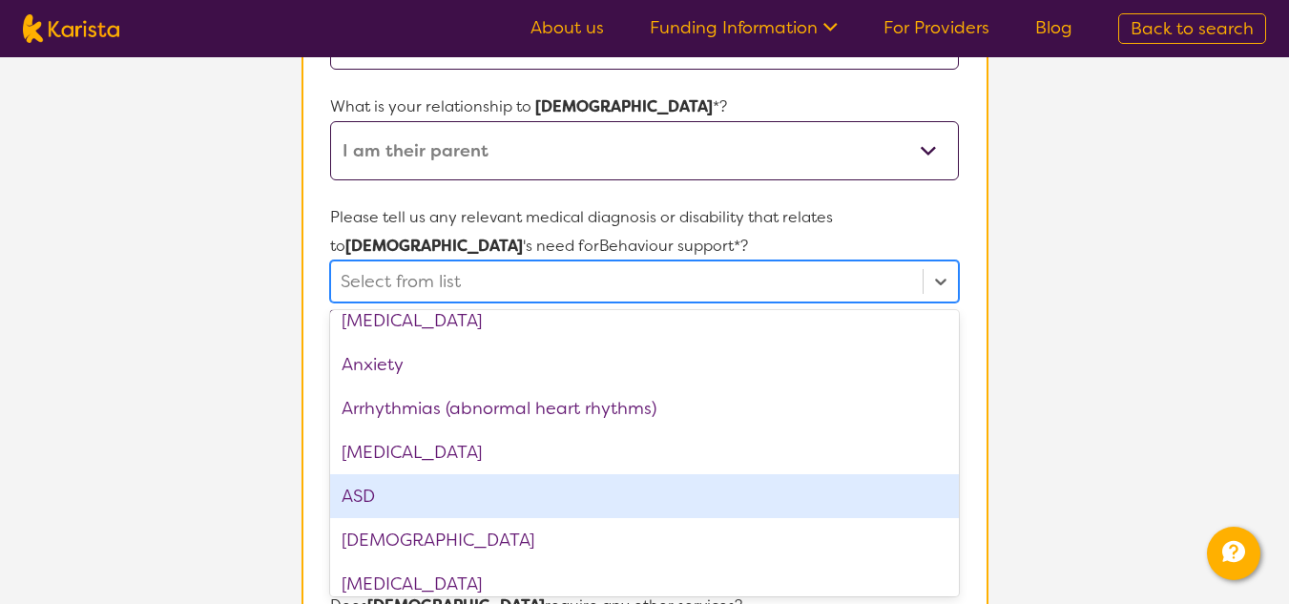
drag, startPoint x: 396, startPoint y: 508, endPoint x: 409, endPoint y: 511, distance: 13.7
click at [407, 511] on div "ASD" at bounding box center [644, 496] width 628 height 44
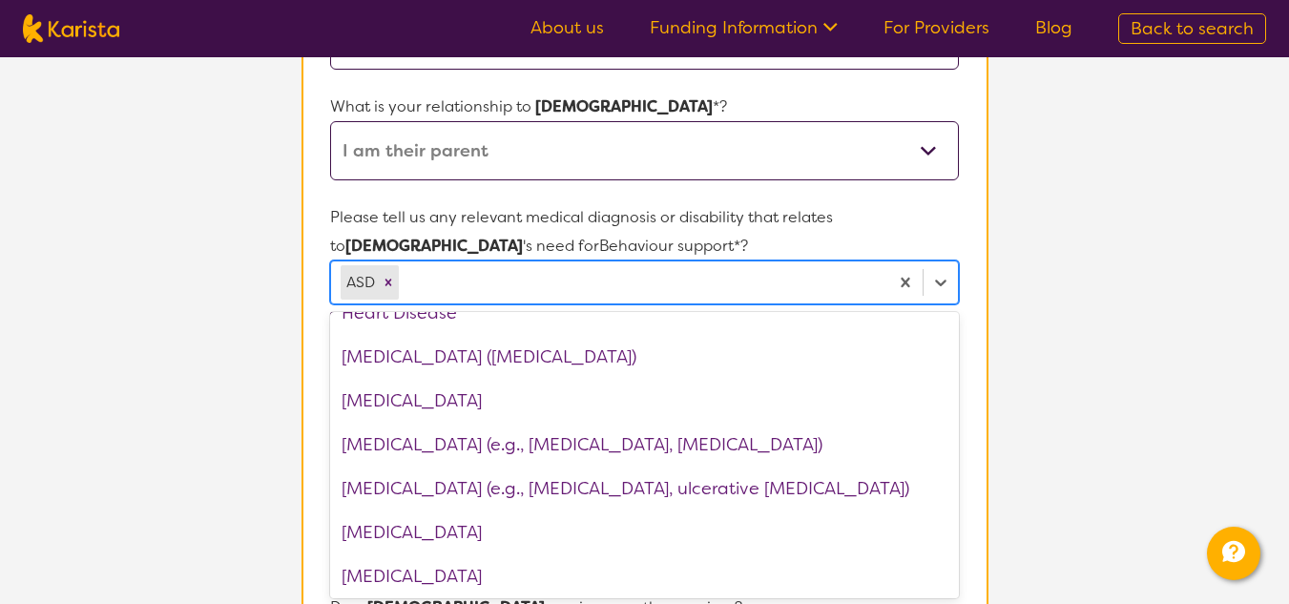
scroll to position [1527, 0]
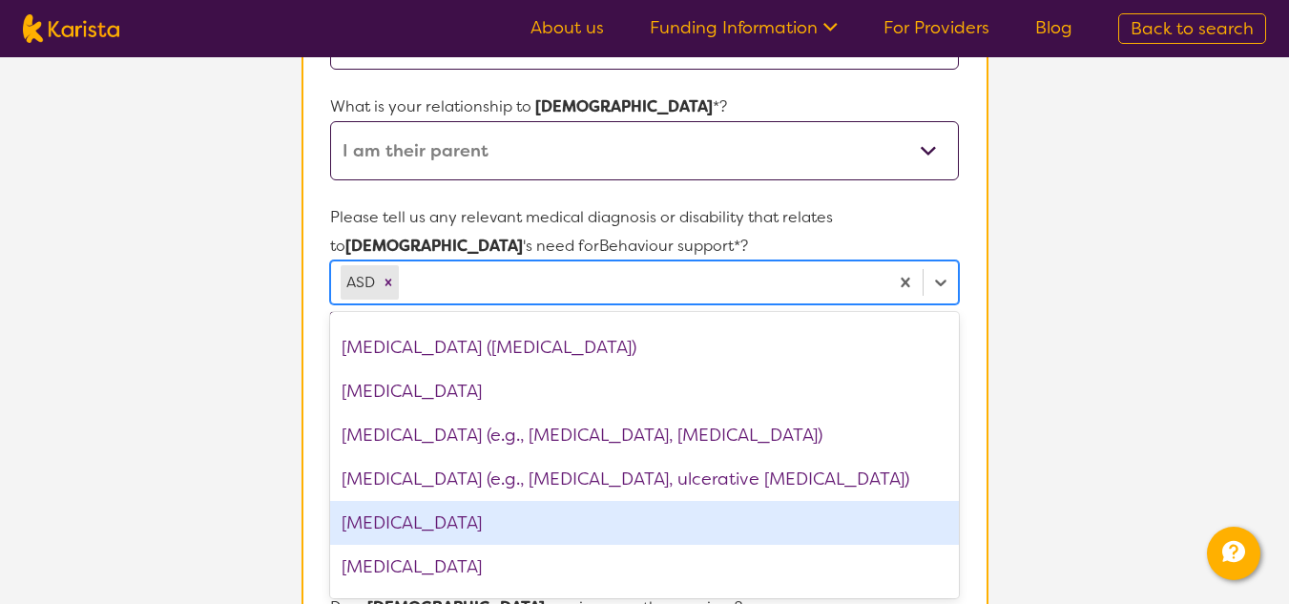
click at [453, 522] on div "Intellectual Disability" at bounding box center [644, 523] width 628 height 44
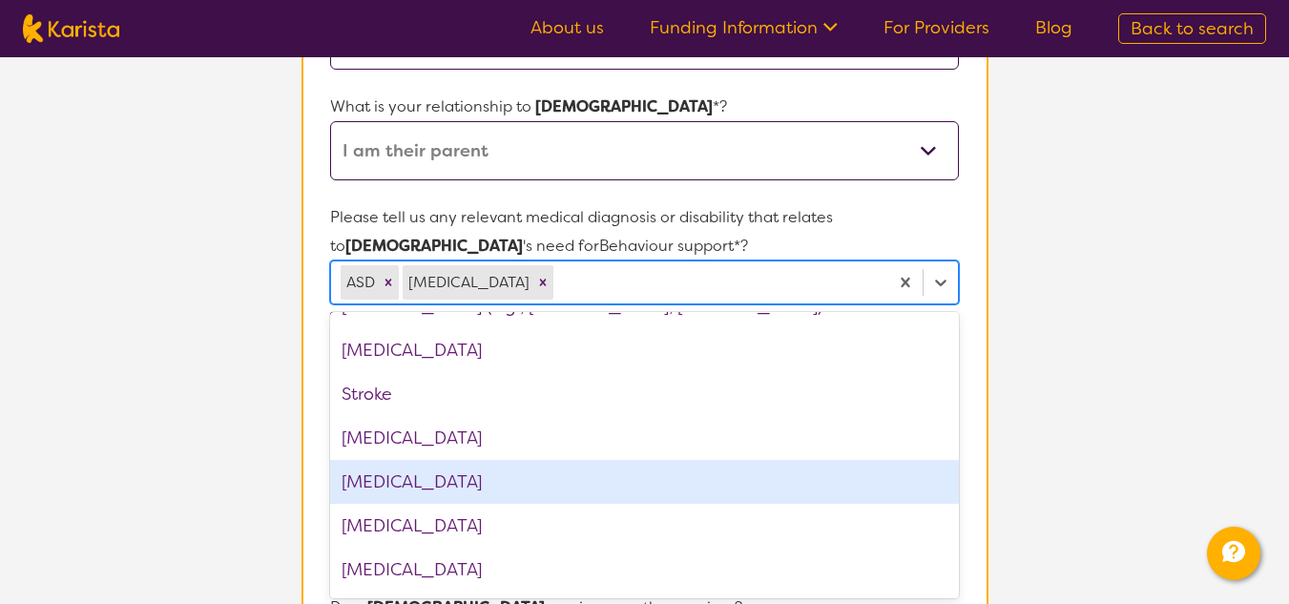
scroll to position [2926, 0]
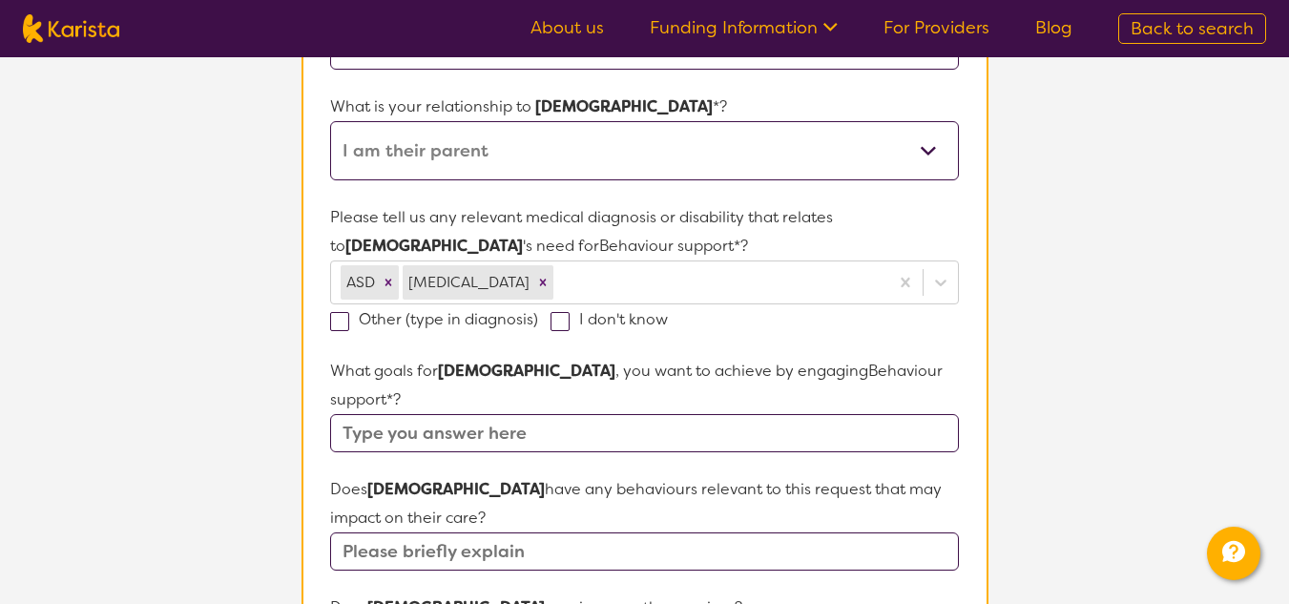
click at [342, 323] on span at bounding box center [339, 321] width 19 height 19
click at [538, 323] on input "Other (type in diagnosis)" at bounding box center [544, 318] width 12 height 12
checkbox input "true"
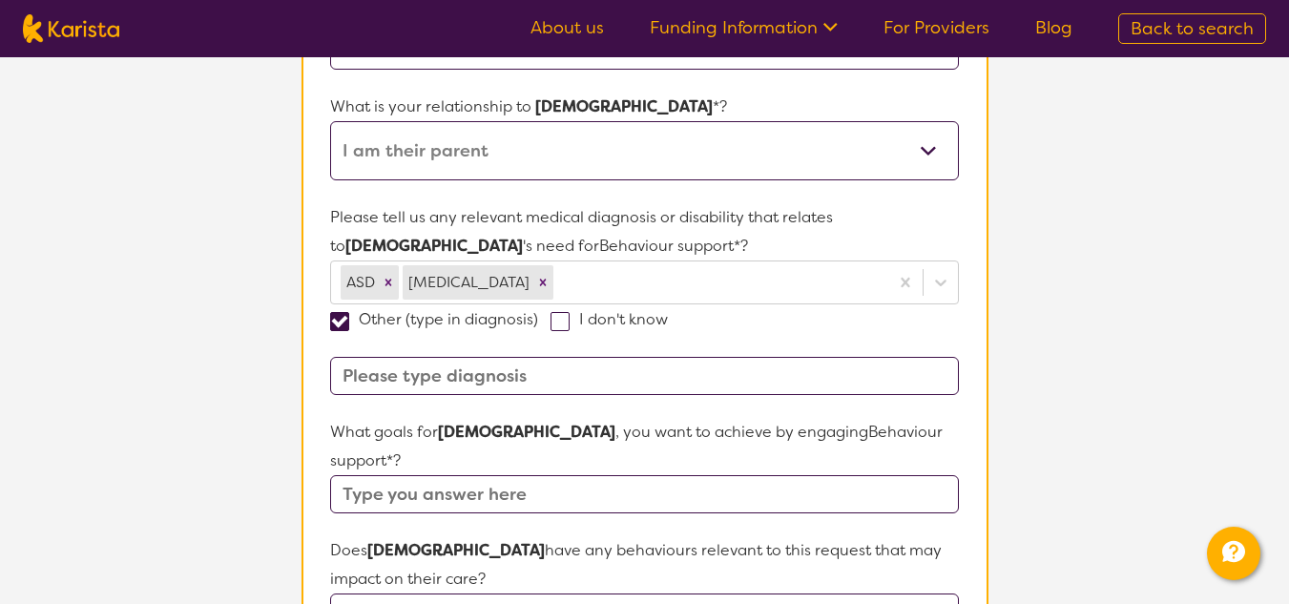
click at [465, 385] on input at bounding box center [644, 376] width 628 height 38
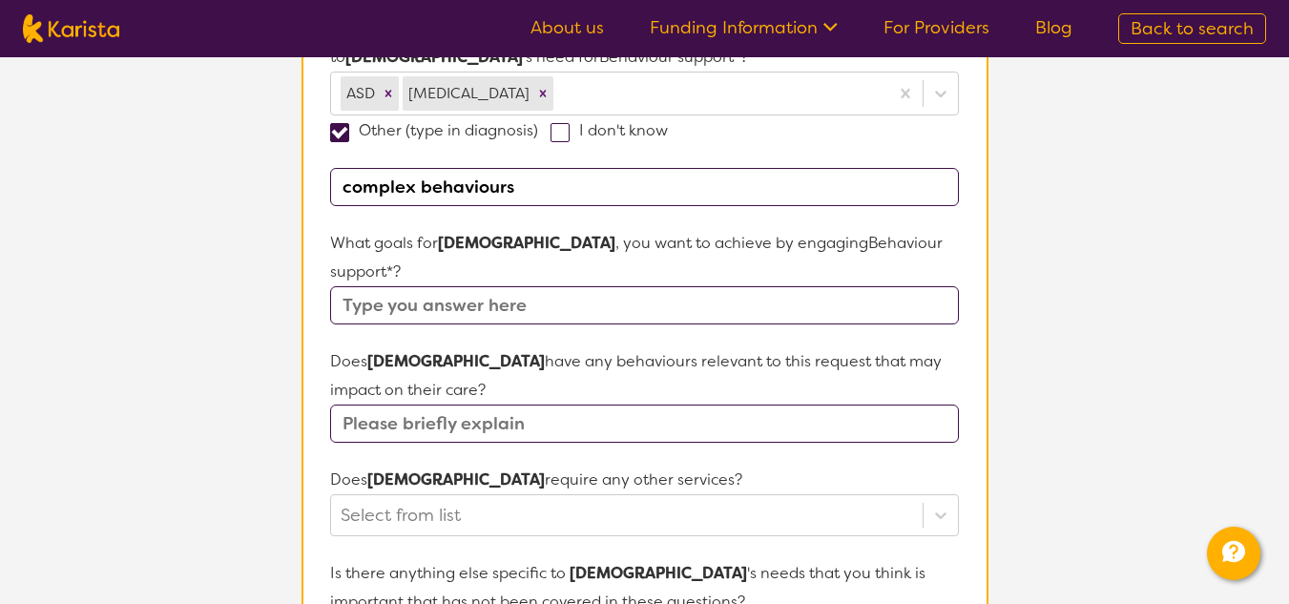
scroll to position [588, 0]
type input "complex behaviours"
click at [367, 284] on input "text" at bounding box center [644, 303] width 628 height 38
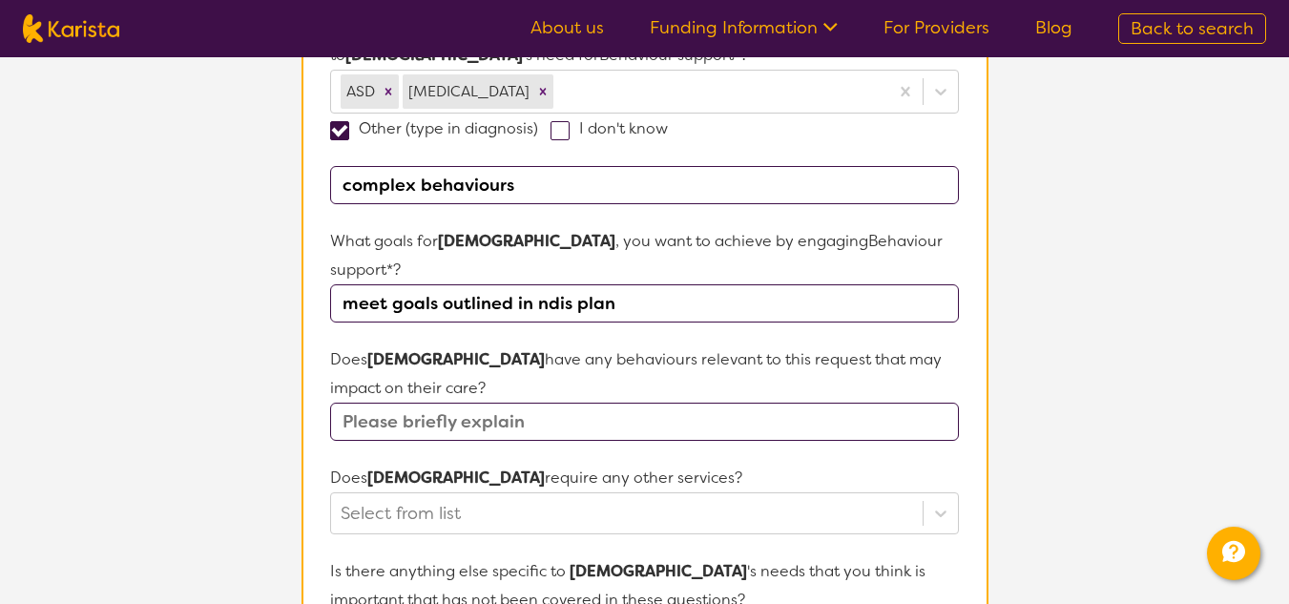
type input "meet goals outlined in ndis plan"
click at [448, 403] on input "text" at bounding box center [644, 422] width 628 height 38
type input "yes"
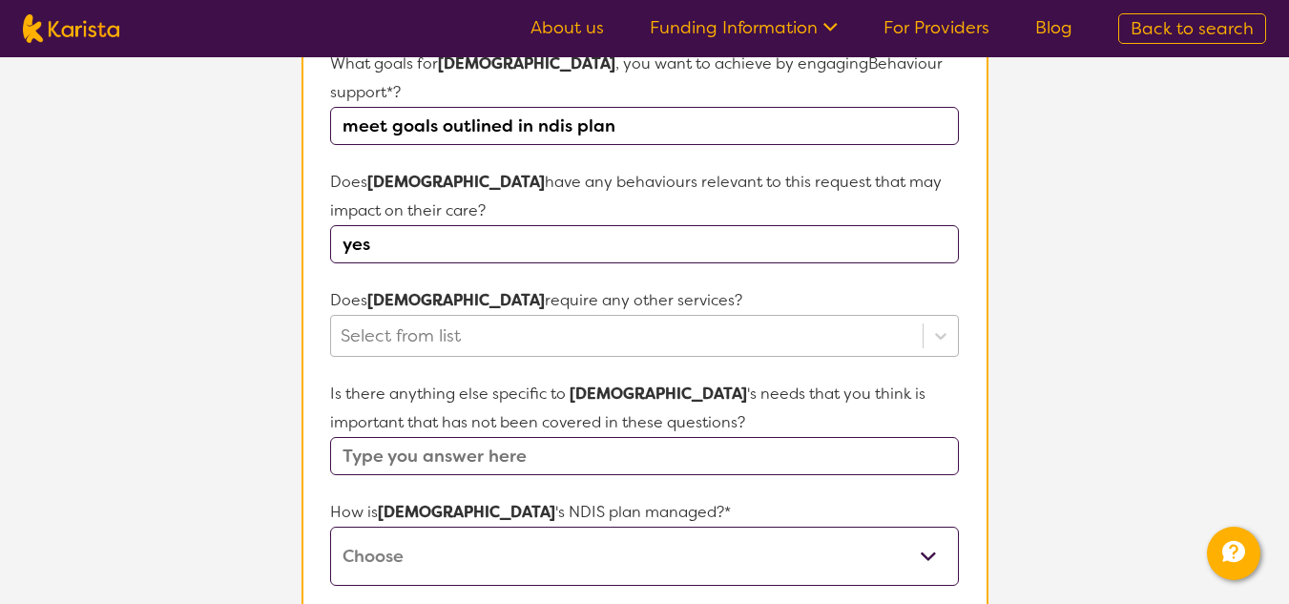
click at [572, 357] on div "Select from list" at bounding box center [644, 336] width 628 height 42
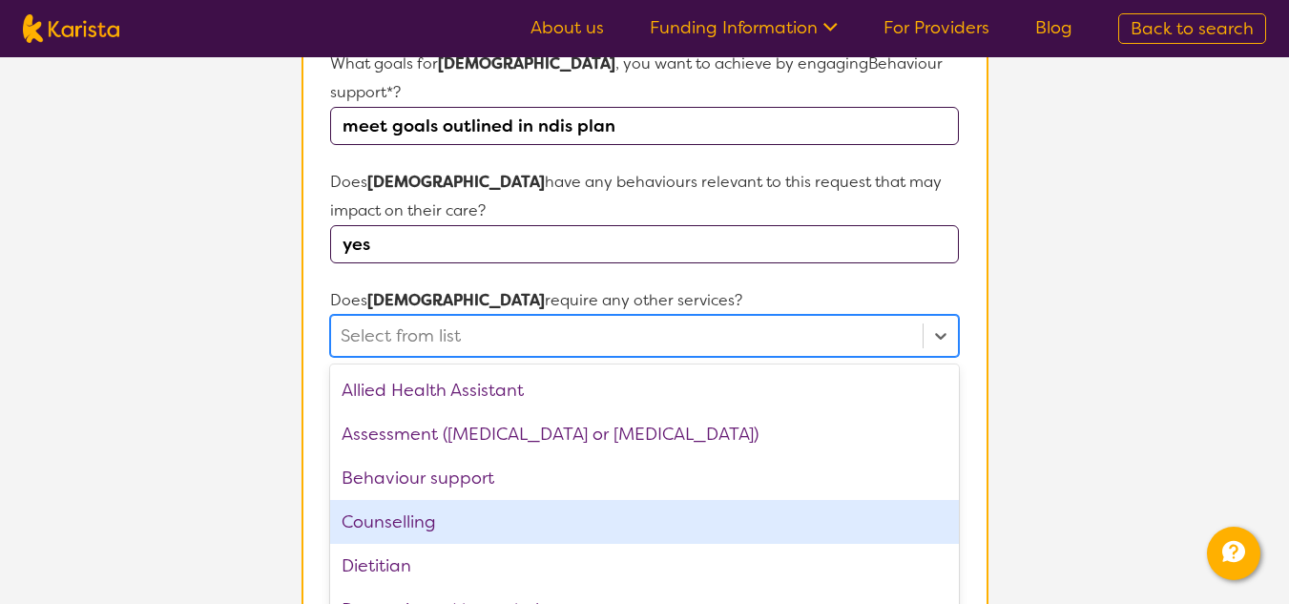
scroll to position [791, 0]
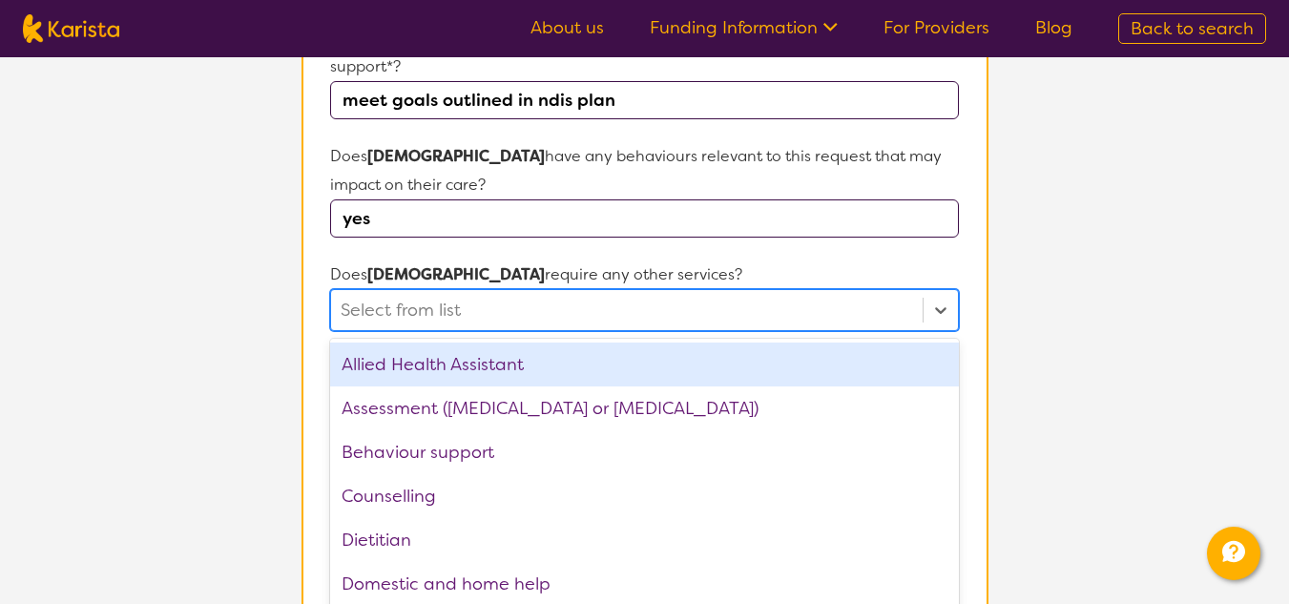
click at [511, 261] on p "Does Christian require any other services?" at bounding box center [644, 275] width 628 height 29
click at [507, 294] on div at bounding box center [627, 310] width 572 height 32
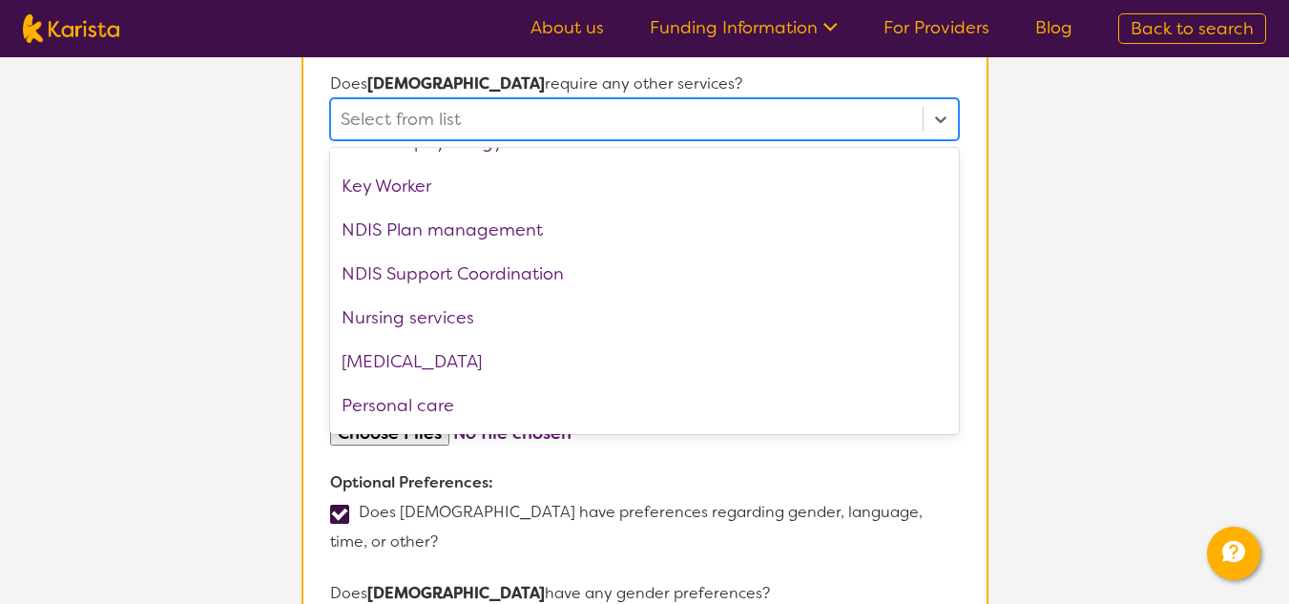
scroll to position [382, 0]
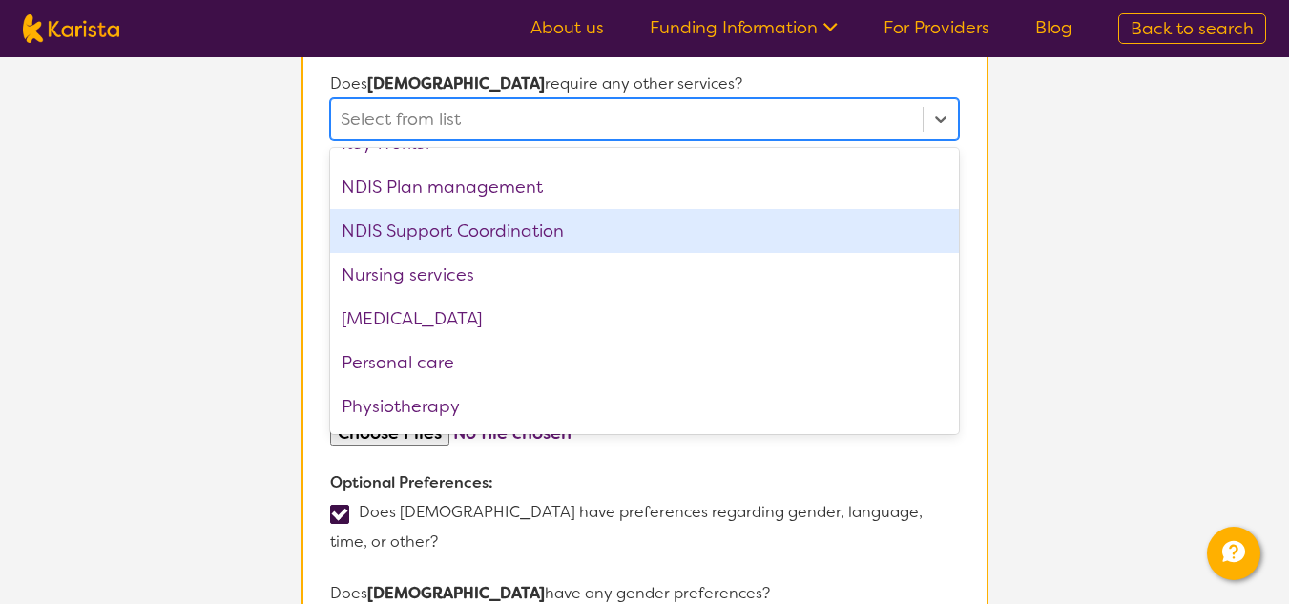
click at [427, 209] on div "NDIS Support Coordination" at bounding box center [644, 231] width 628 height 44
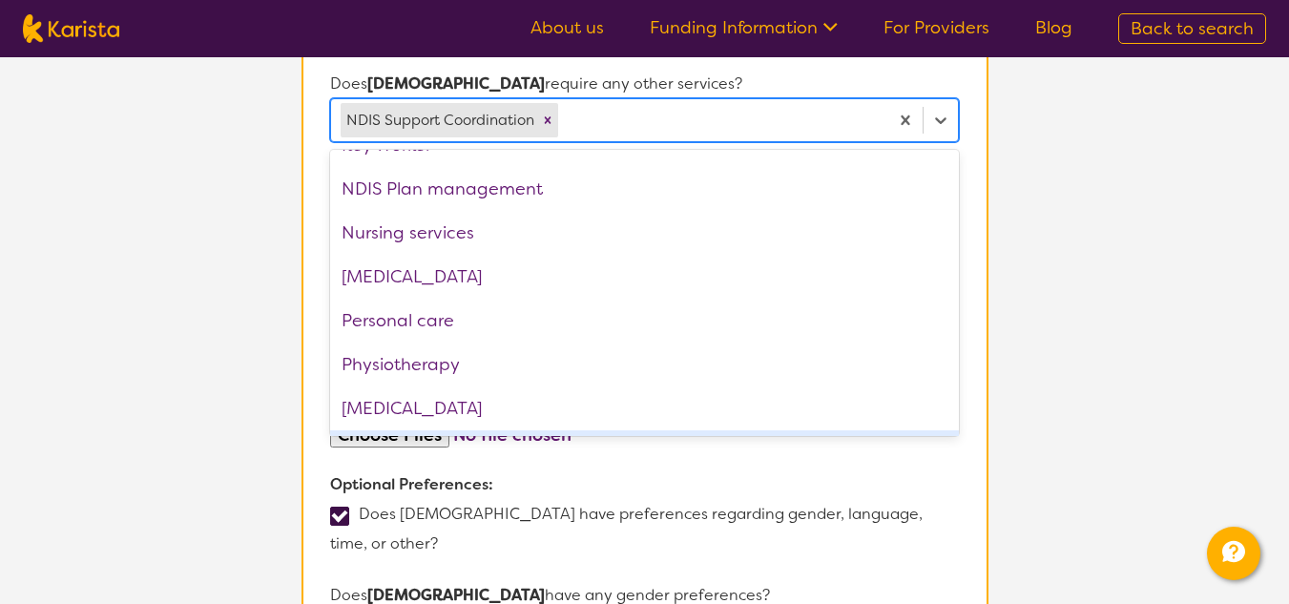
click at [1205, 358] on section "L About You 2 Participant Details 3 Confirmation Participant Details & Service …" at bounding box center [644, 267] width 1289 height 2384
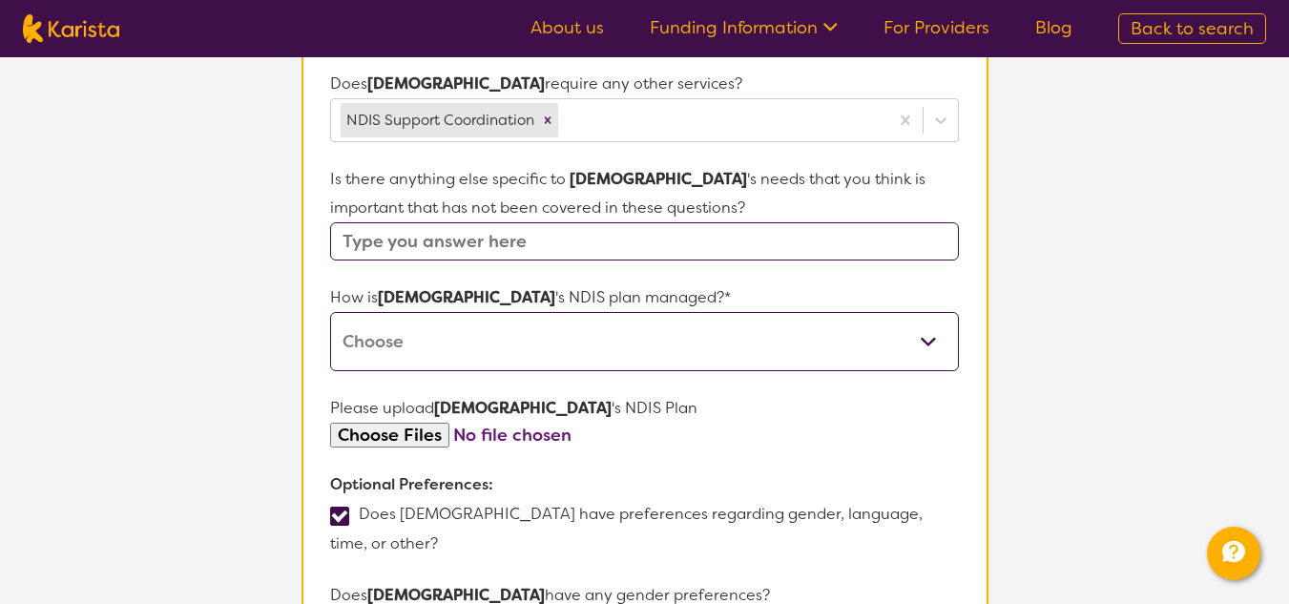
click at [458, 324] on select "Self-managed NDIS plan Managed by a registered plan management provider (not th…" at bounding box center [644, 341] width 628 height 59
select select "Plan Managed"
click at [330, 312] on select "Self-managed NDIS plan Managed by a registered plan management provider (not th…" at bounding box center [644, 341] width 628 height 59
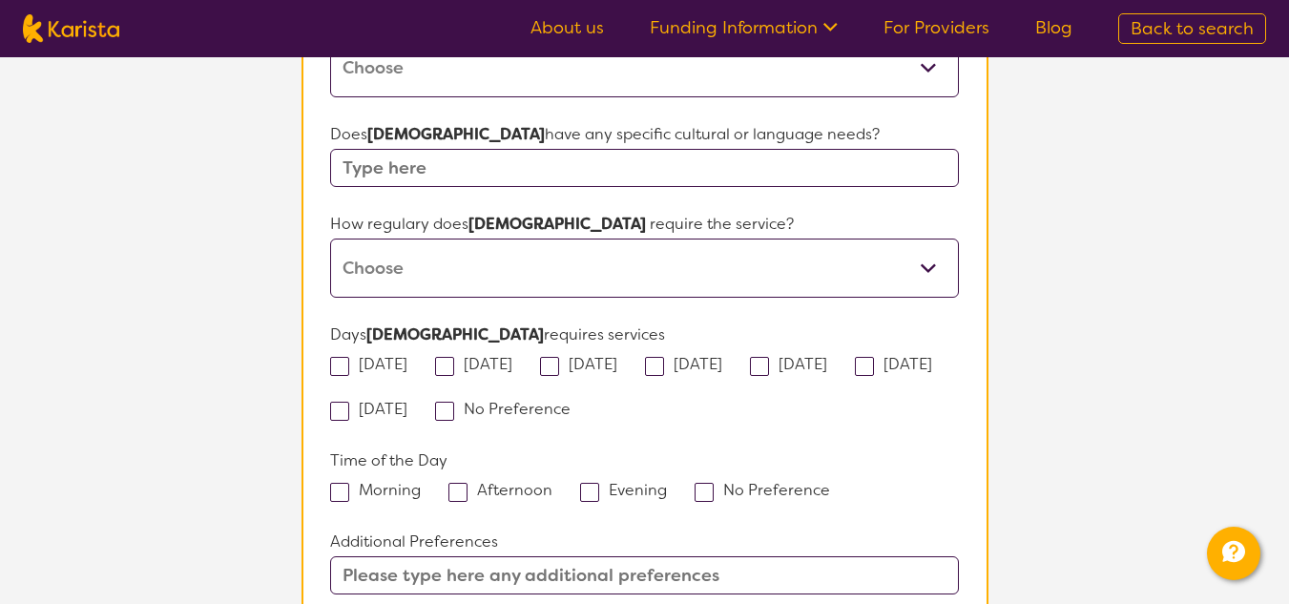
scroll to position [1554, 0]
click at [602, 555] on input "text" at bounding box center [644, 574] width 628 height 38
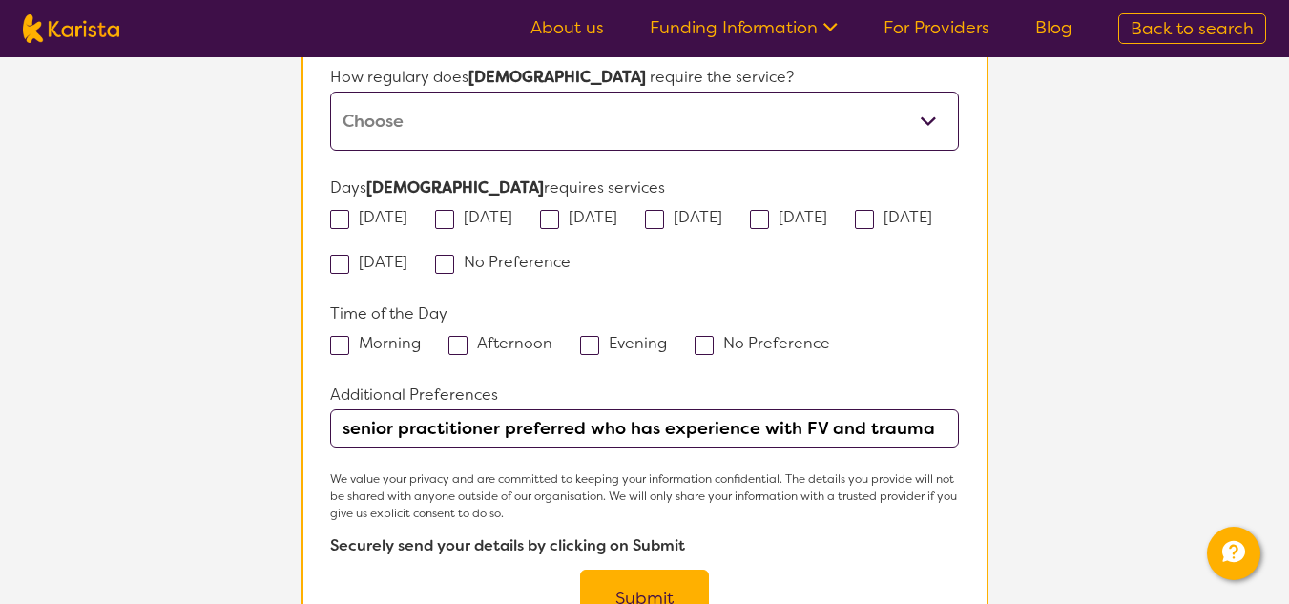
scroll to position [1745, 0]
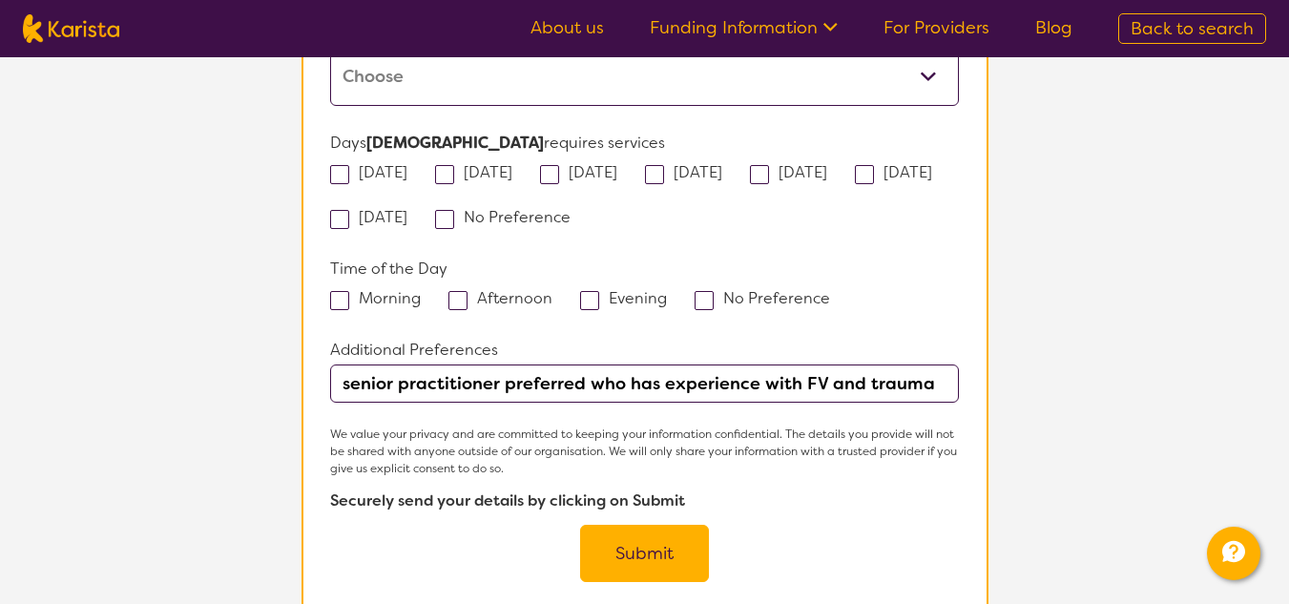
type input "senior practitioner preferred who has experience with FV and trauma"
click at [636, 525] on button "Submit" at bounding box center [644, 553] width 129 height 57
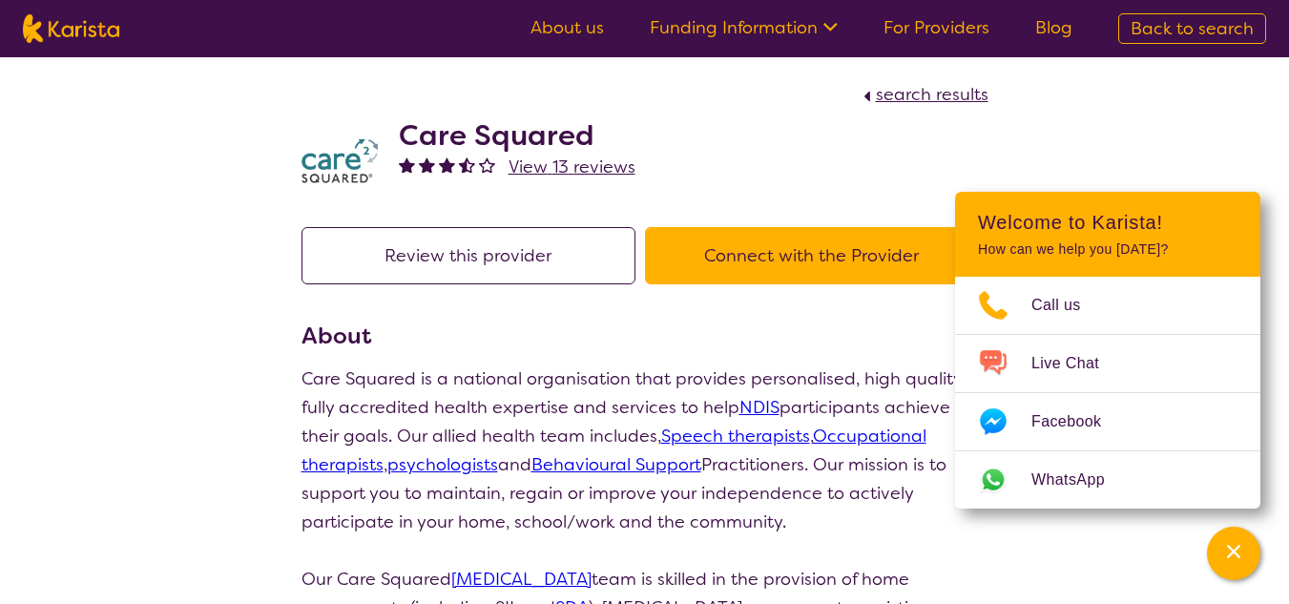
click at [549, 346] on h3 "About" at bounding box center [645, 336] width 687 height 34
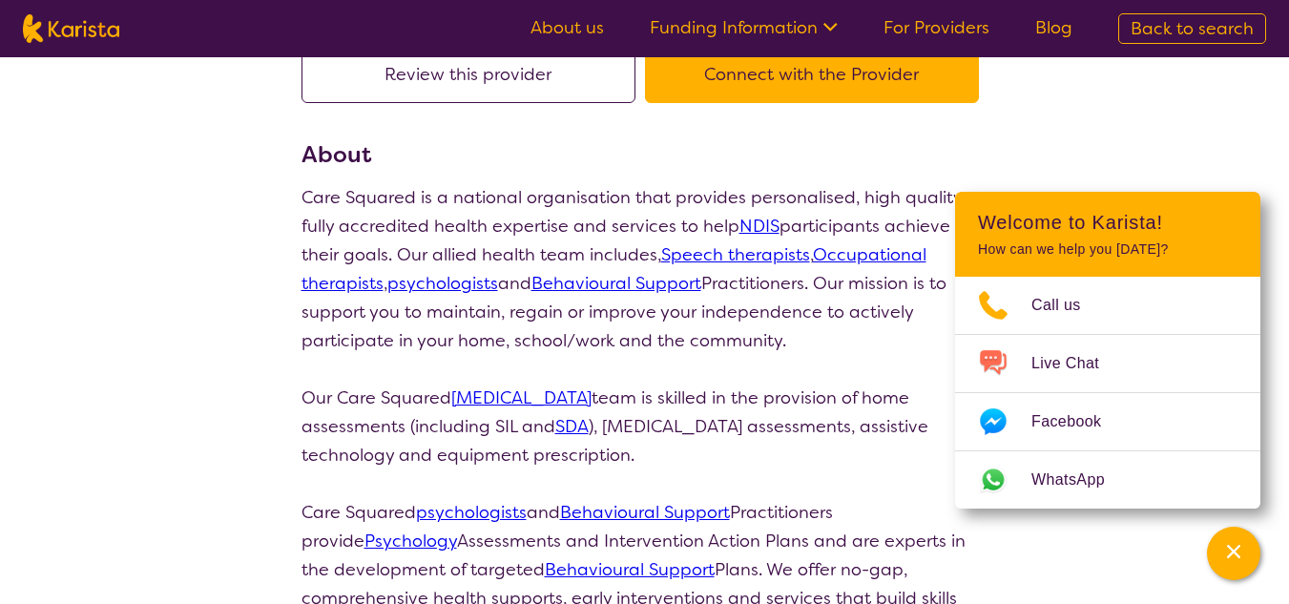
scroll to position [191, 0]
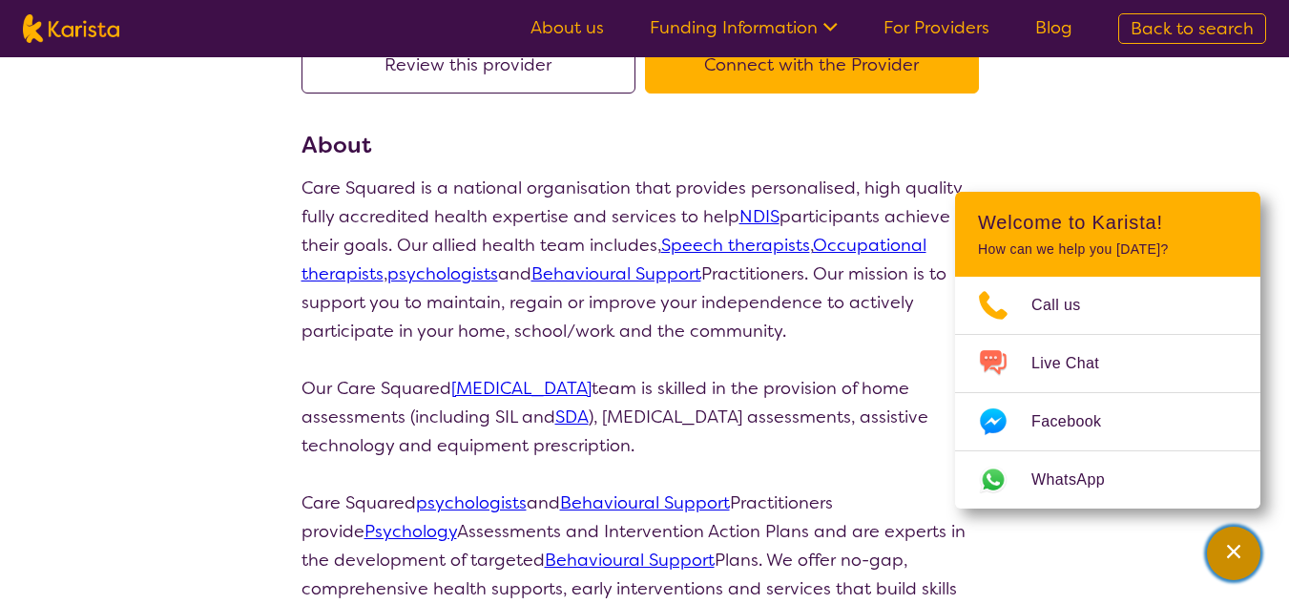
click at [1230, 561] on div "Channel Menu" at bounding box center [1234, 553] width 38 height 42
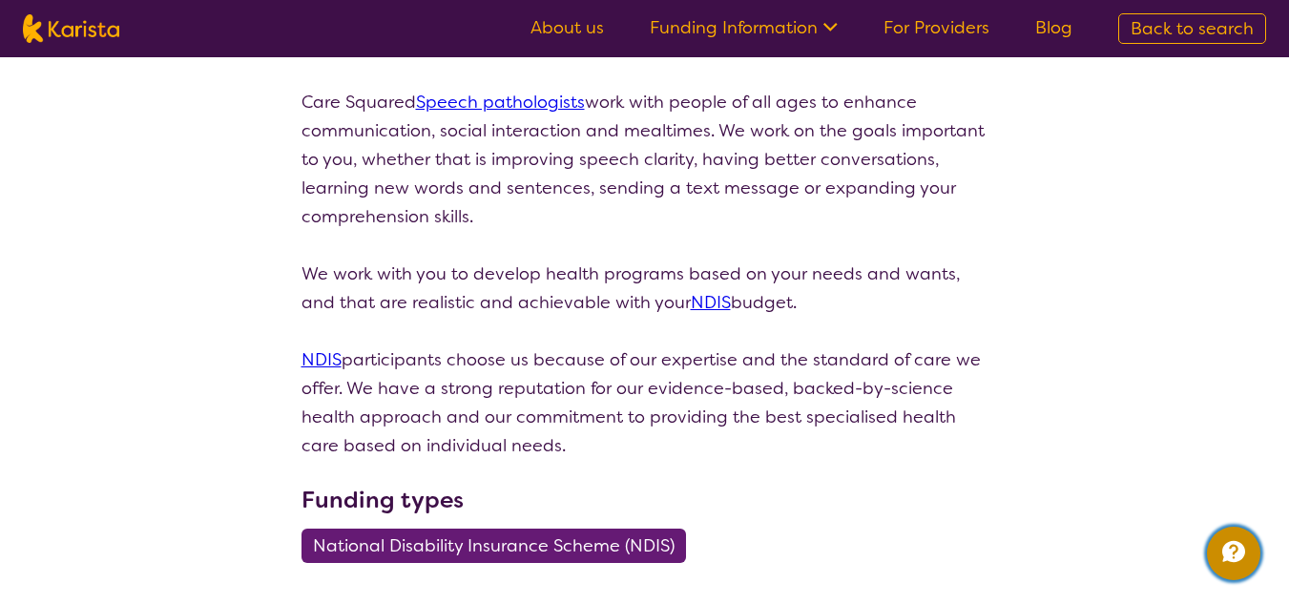
scroll to position [286, 0]
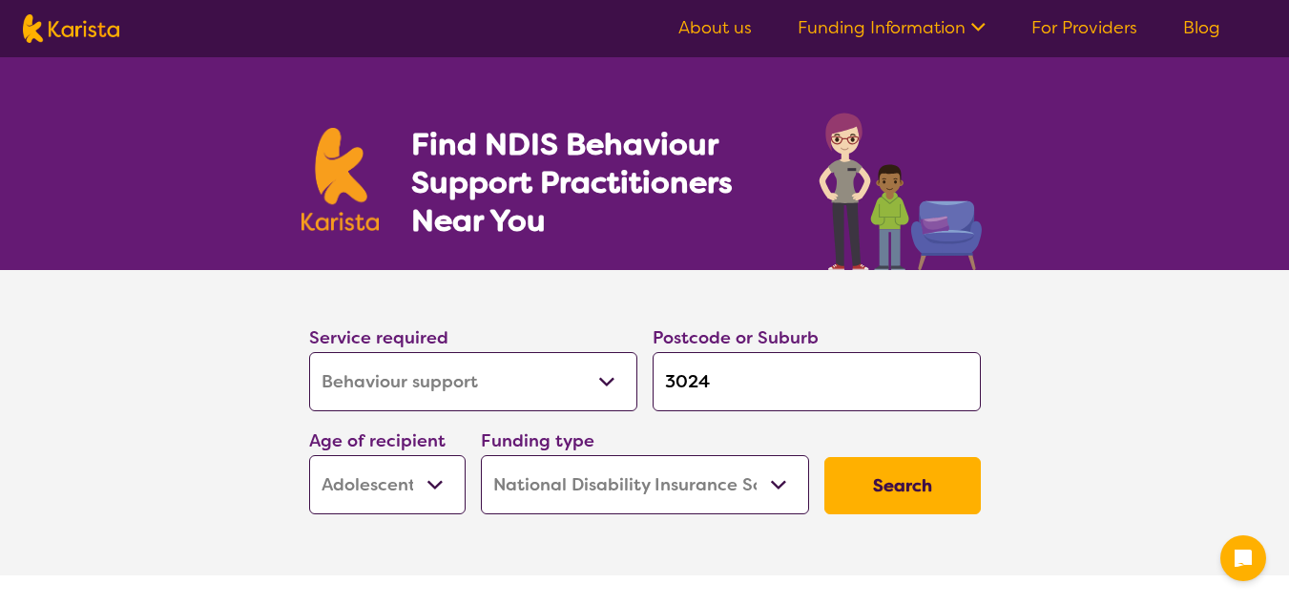
select select "Behaviour support"
select select "AS"
select select "NDIS"
select select "Behaviour support"
select select "AS"
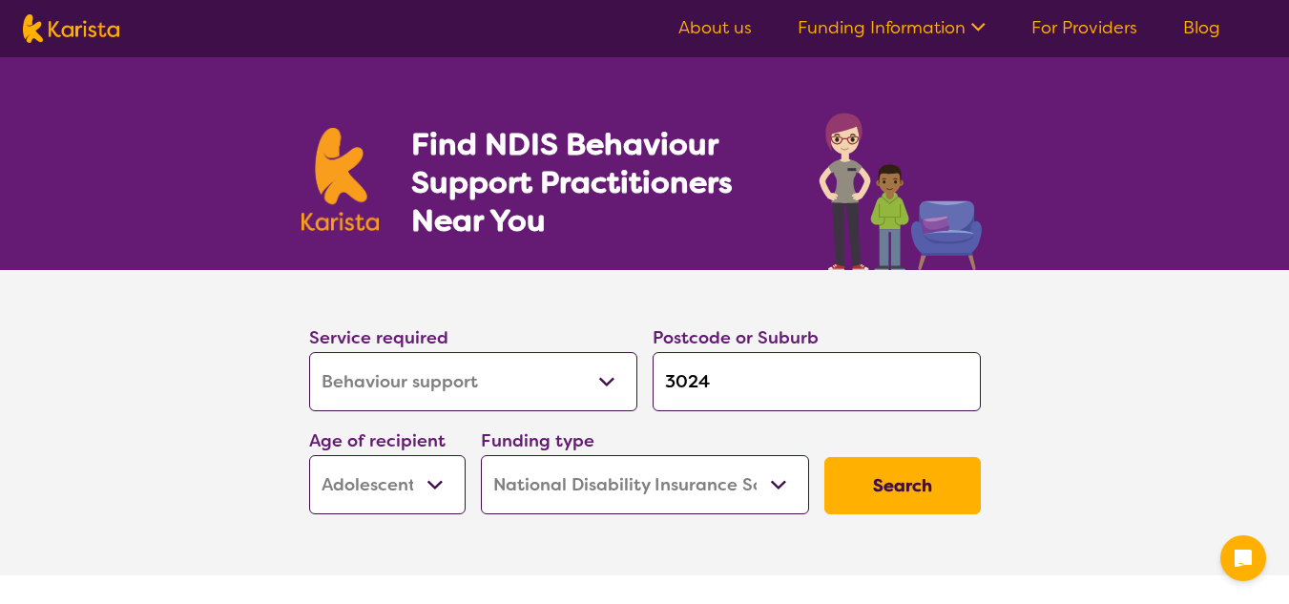
select select "NDIS"
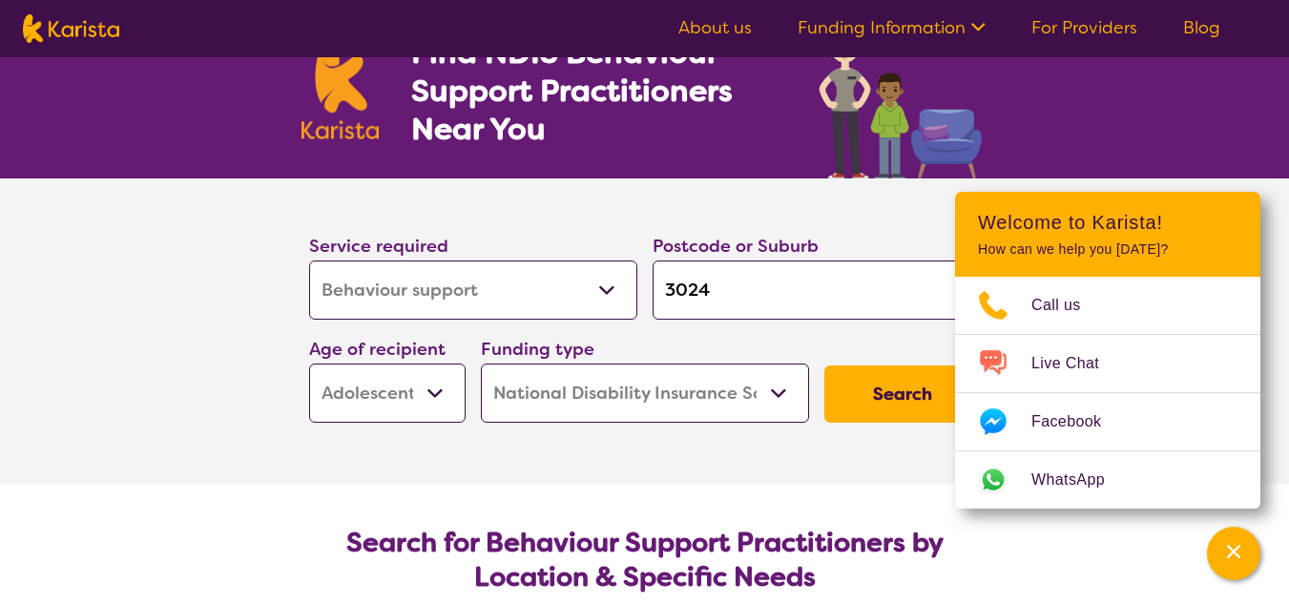
scroll to position [382, 0]
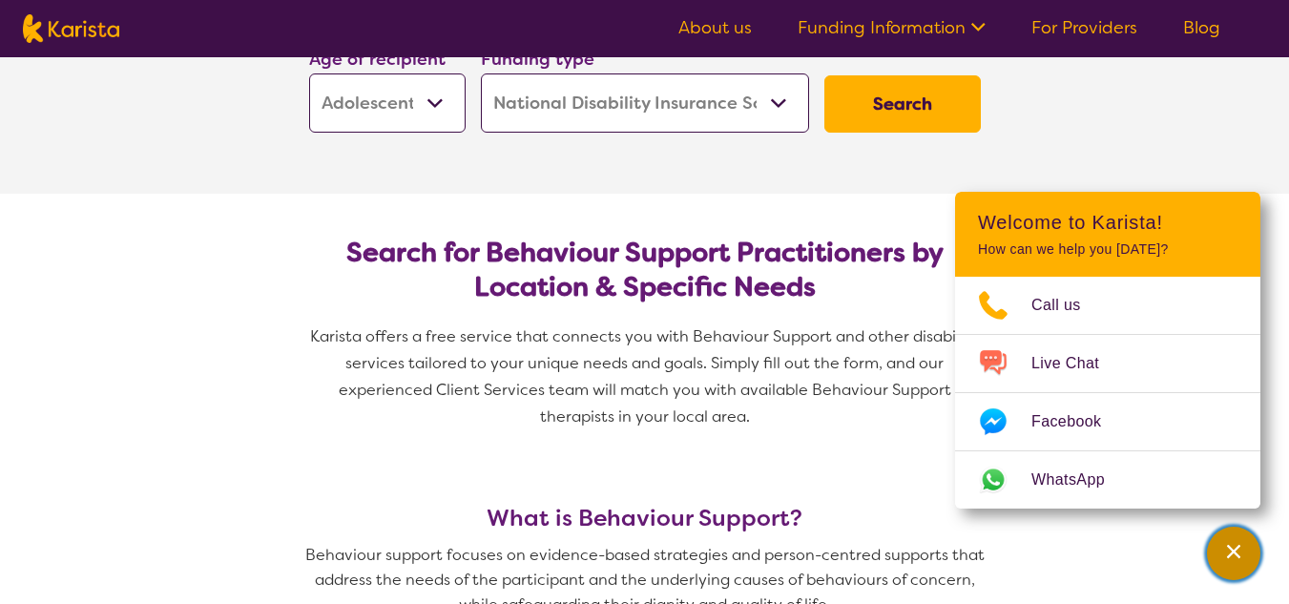
click at [1222, 547] on div "Channel Menu" at bounding box center [1234, 553] width 38 height 42
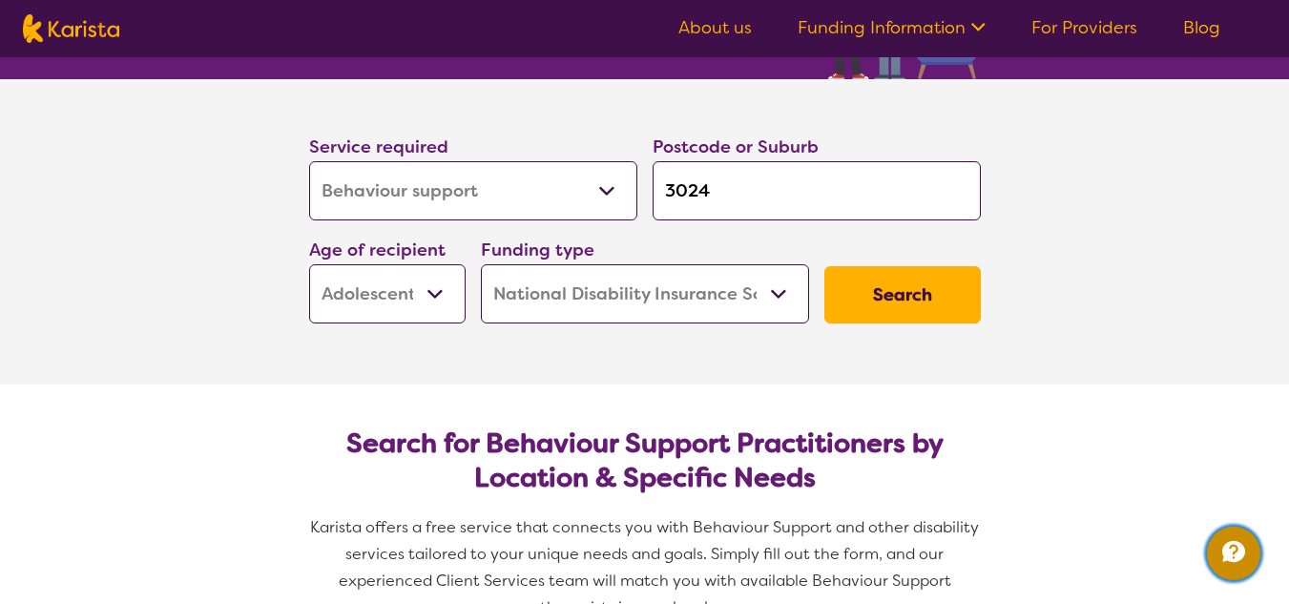
scroll to position [0, 0]
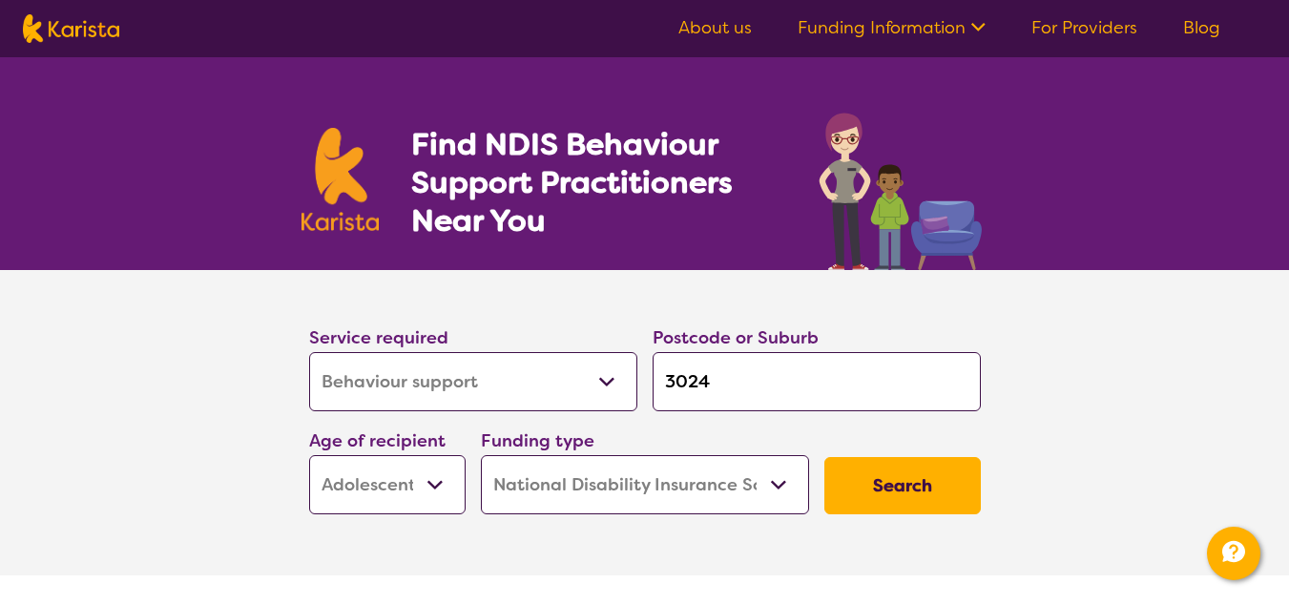
click at [912, 498] on button "Search" at bounding box center [902, 485] width 156 height 57
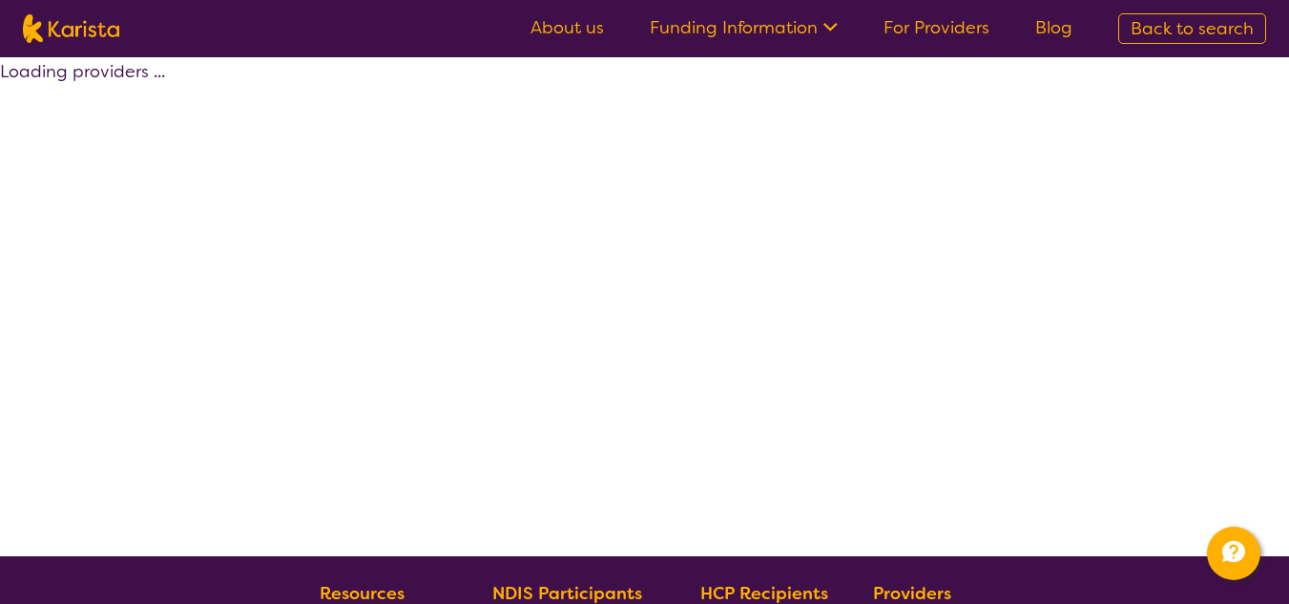
select select "by_score"
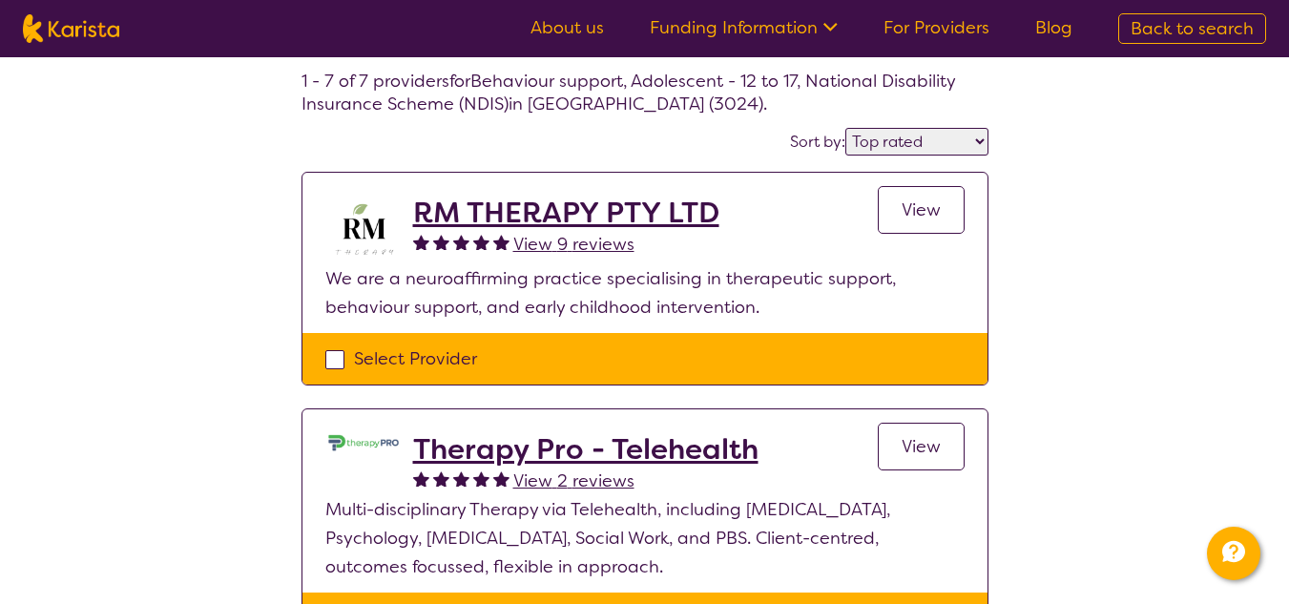
scroll to position [95, 0]
